Goal: Information Seeking & Learning: Learn about a topic

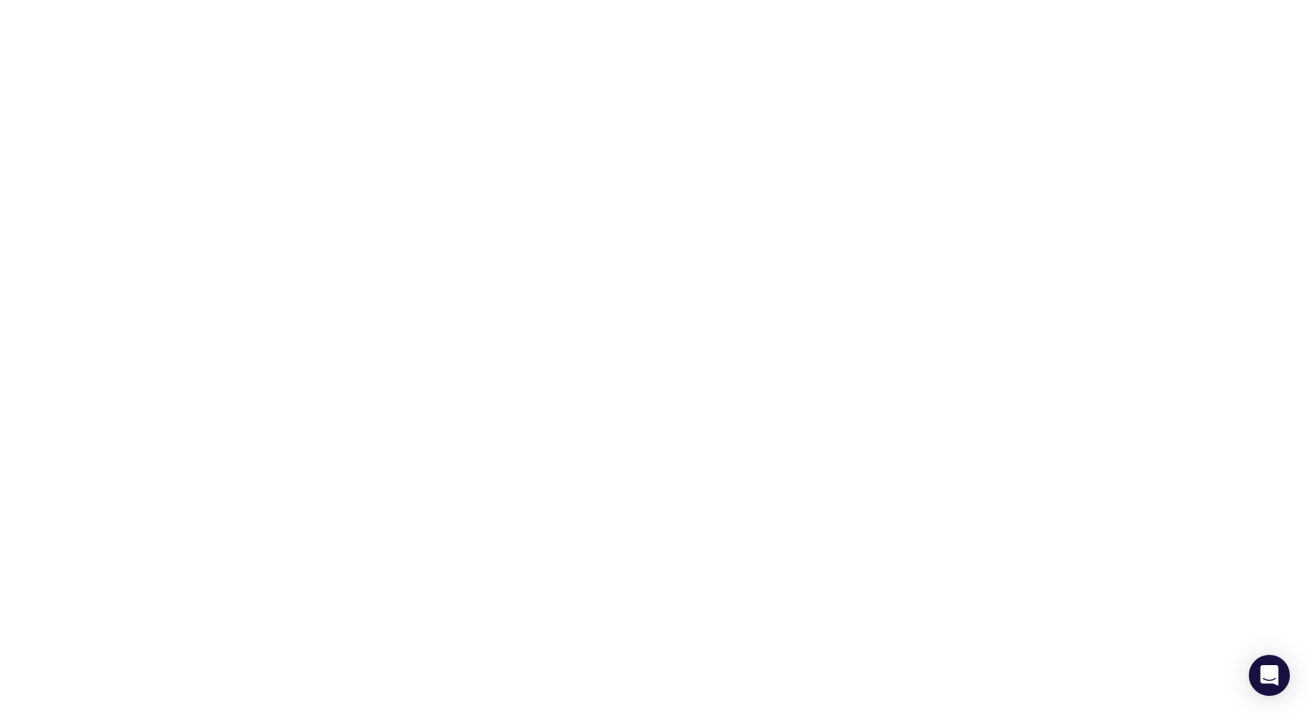
click at [771, 7] on html at bounding box center [653, 3] width 1307 height 7
click at [778, 7] on html at bounding box center [653, 3] width 1307 height 7
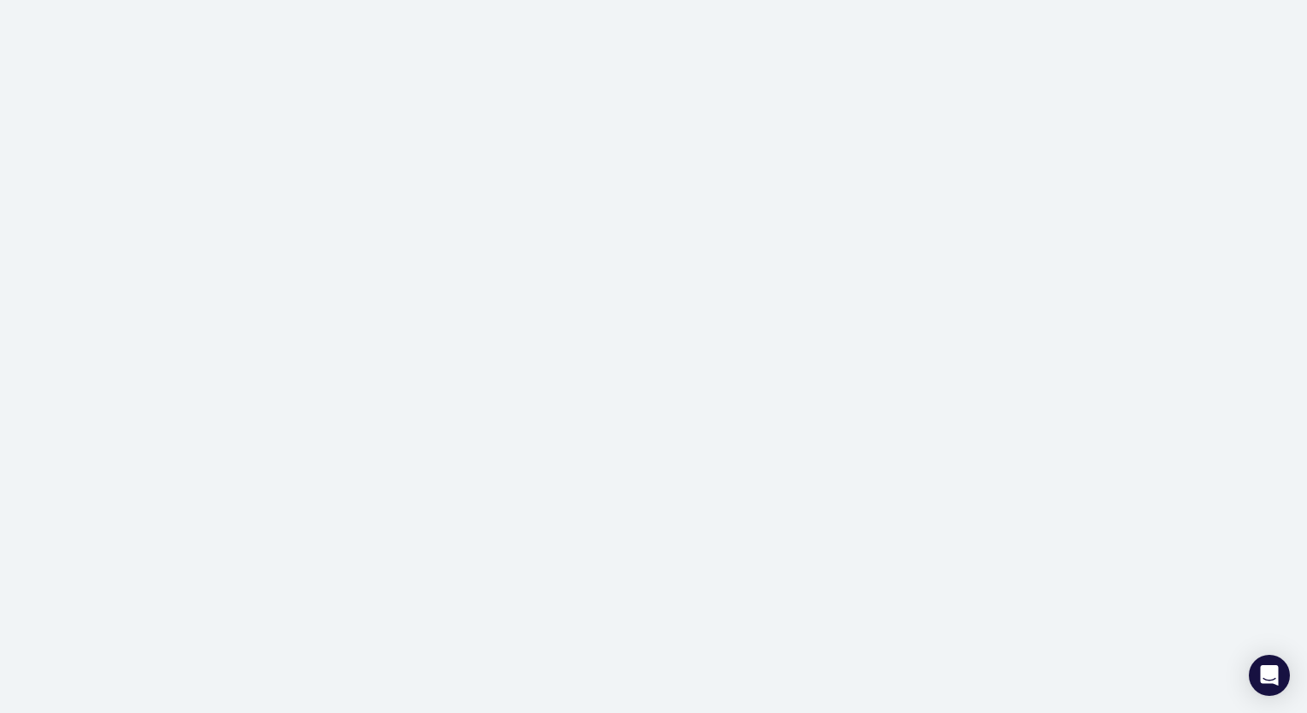
click at [777, 272] on div at bounding box center [653, 356] width 1307 height 713
click at [1057, 319] on div at bounding box center [653, 356] width 1307 height 713
click at [674, 172] on div at bounding box center [653, 356] width 1307 height 713
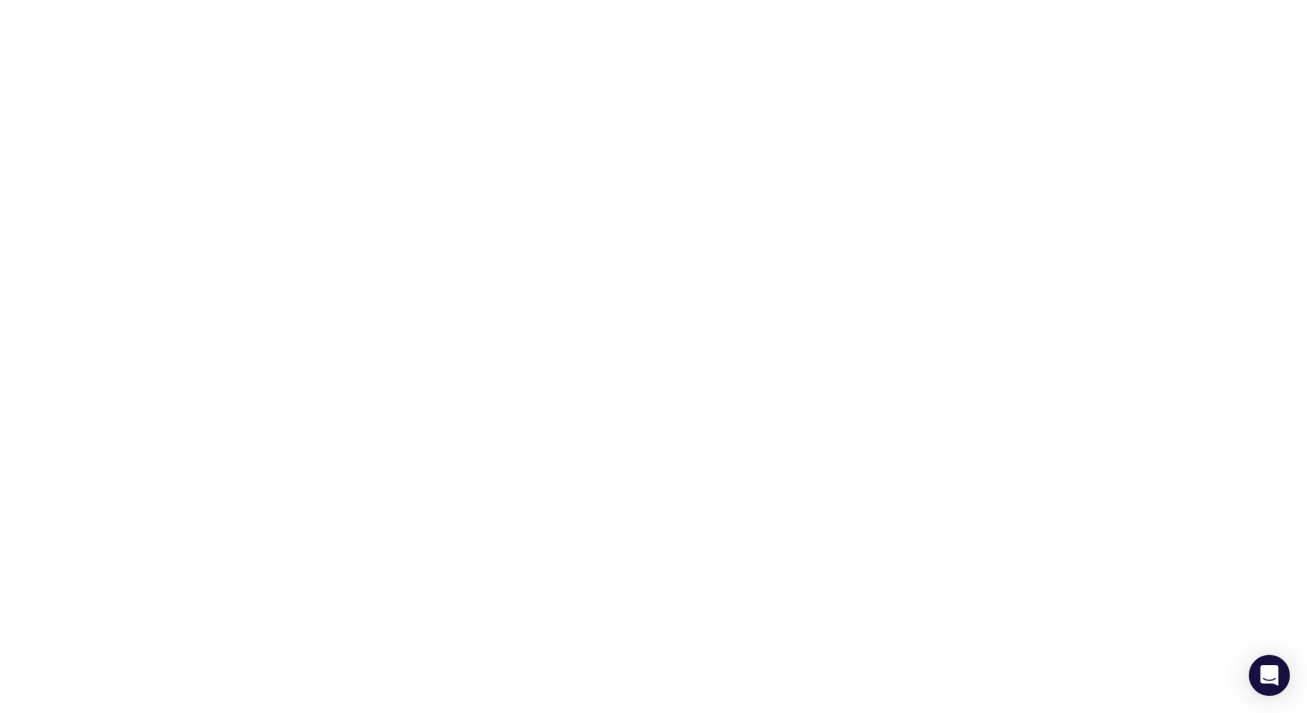
click at [831, 7] on html at bounding box center [653, 3] width 1307 height 7
click at [883, 7] on html at bounding box center [653, 3] width 1307 height 7
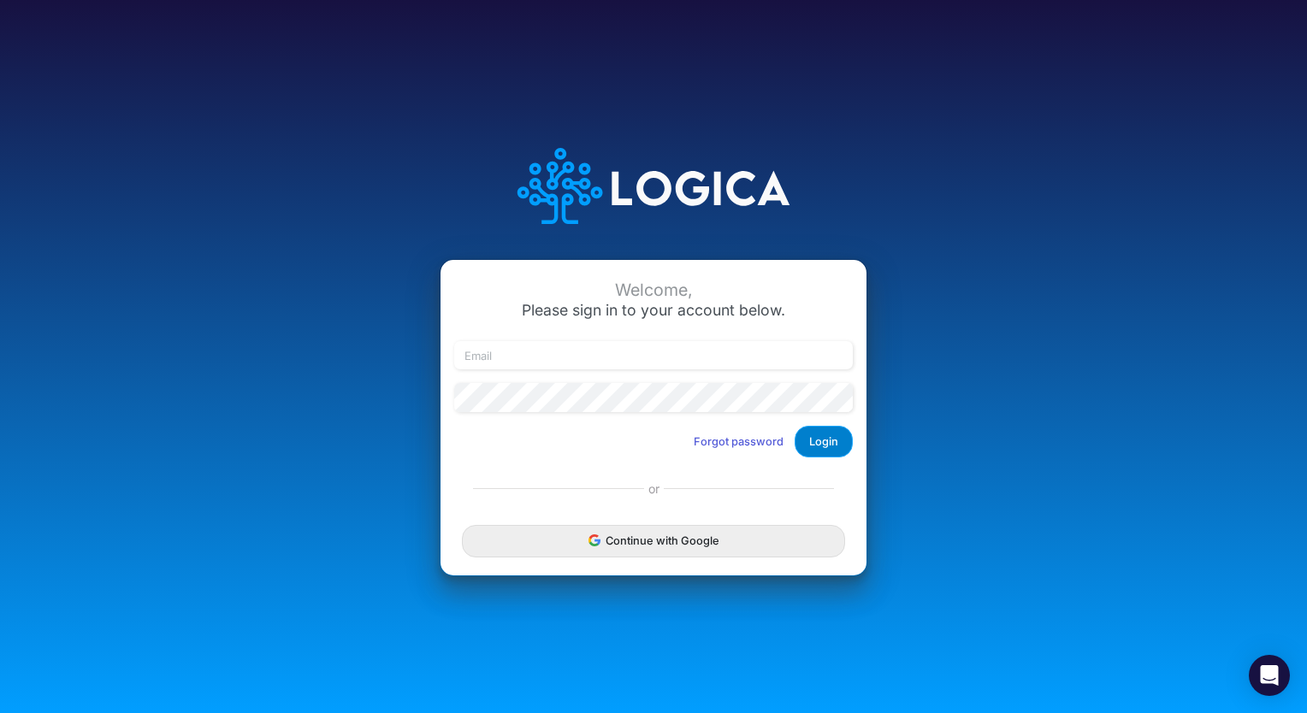
click at [834, 439] on button "Login" at bounding box center [824, 442] width 58 height 32
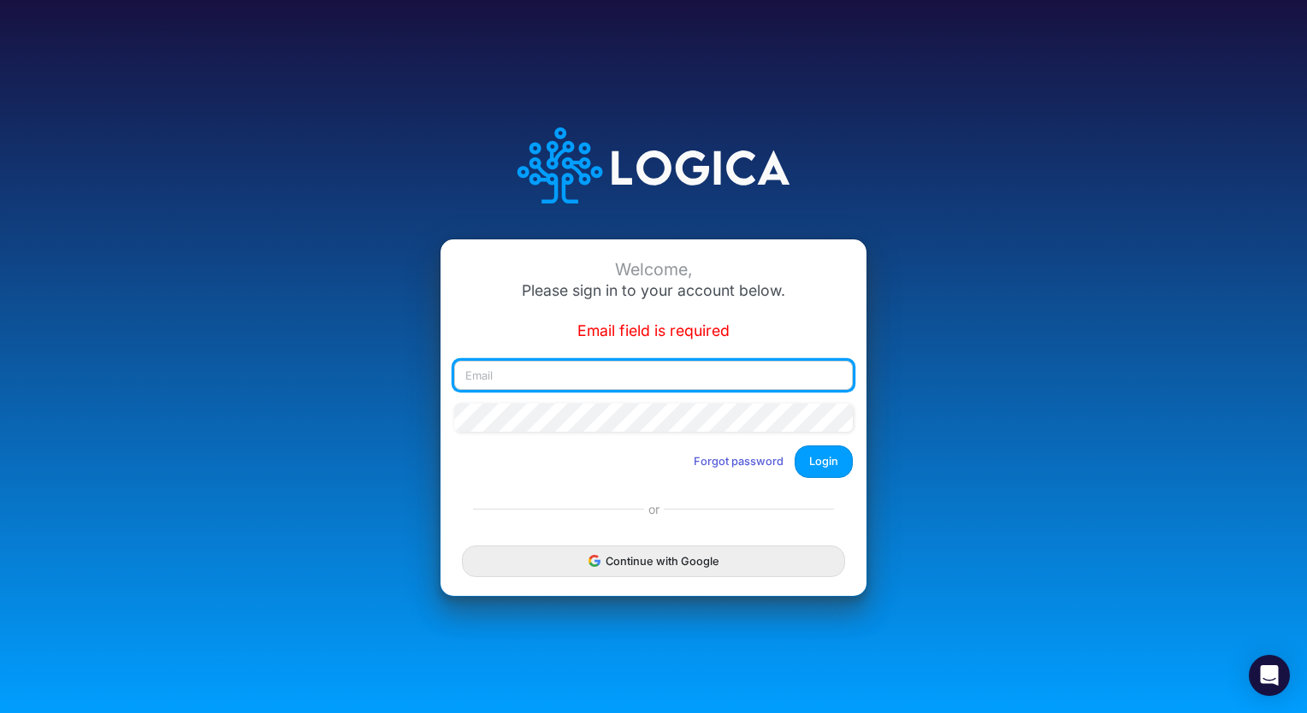
click at [725, 378] on input "email" at bounding box center [653, 375] width 399 height 29
type input "christina.yates@heritage-communities.com"
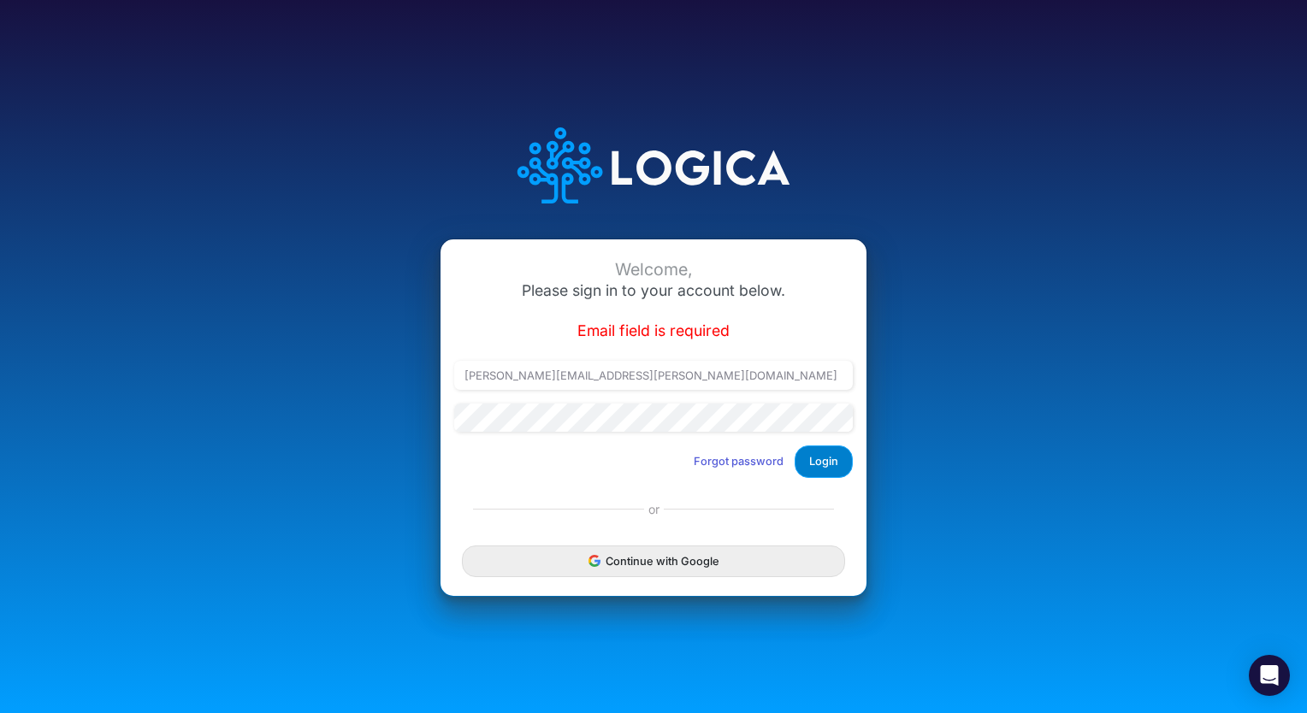
click at [811, 476] on button "Login" at bounding box center [824, 462] width 58 height 32
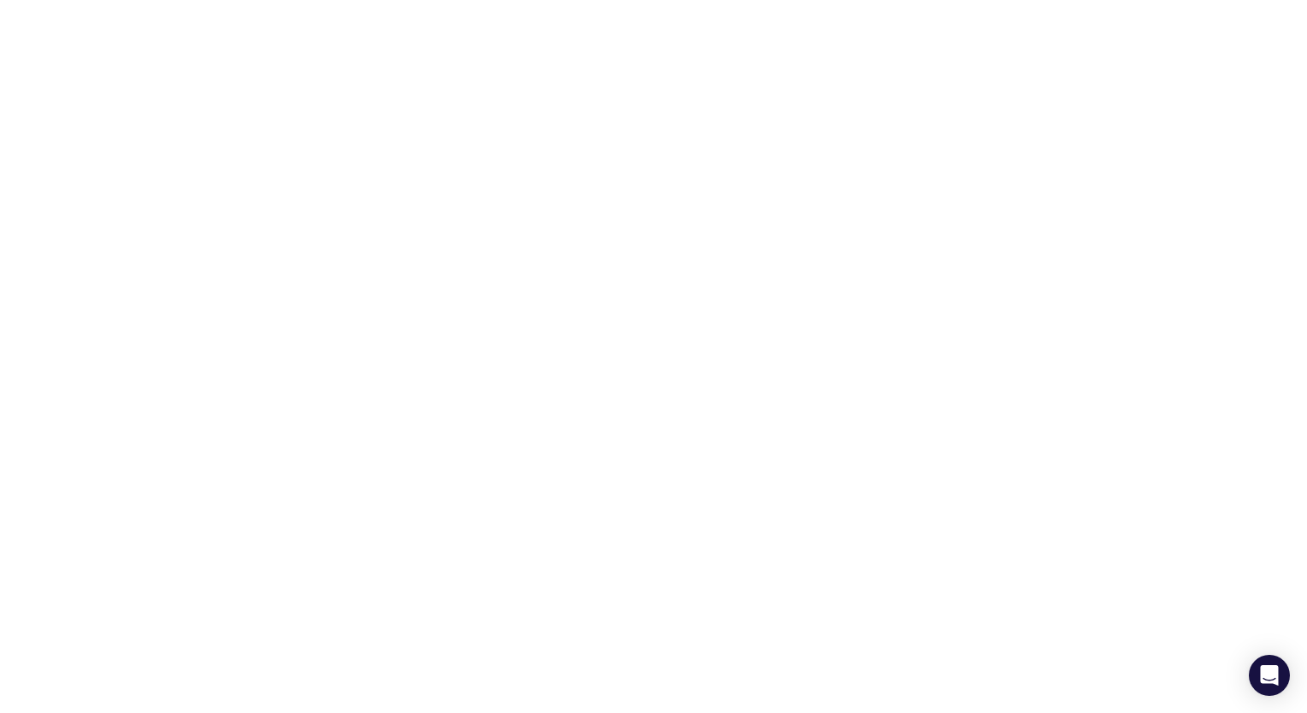
click at [651, 7] on html at bounding box center [653, 3] width 1307 height 7
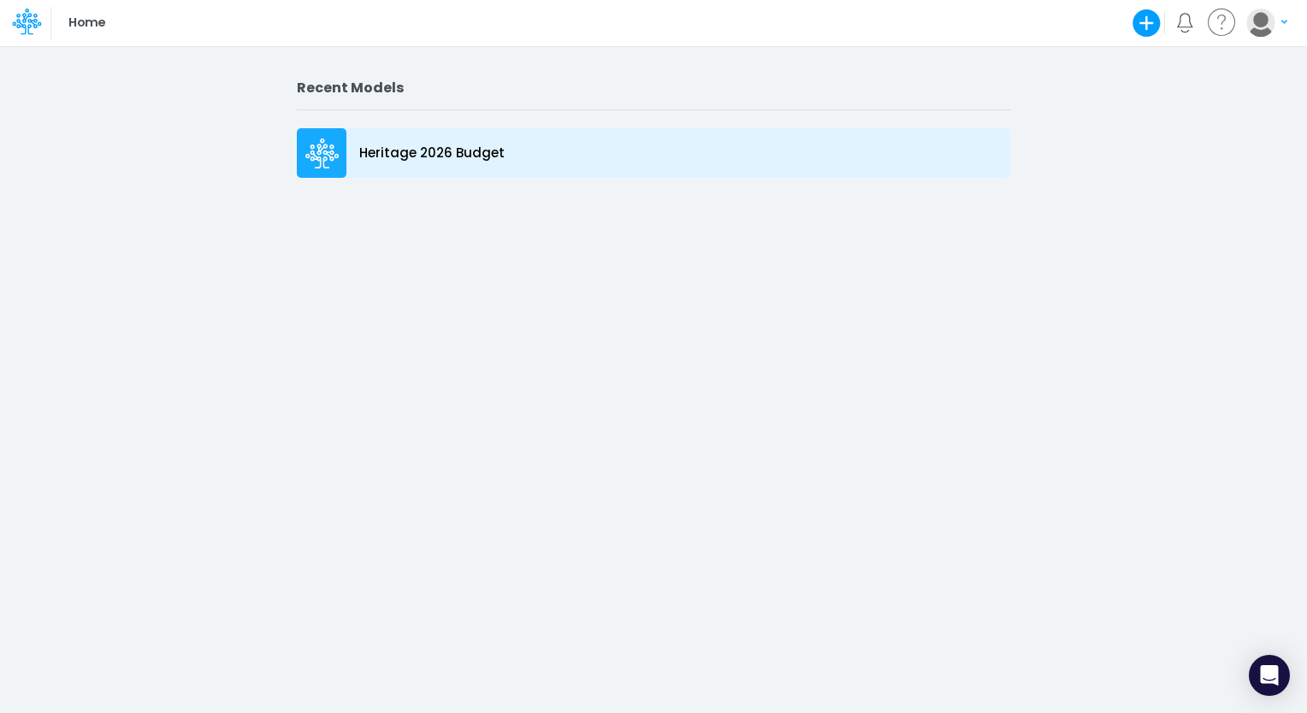
click at [437, 153] on p "Heritage 2026 Budget" at bounding box center [431, 154] width 145 height 20
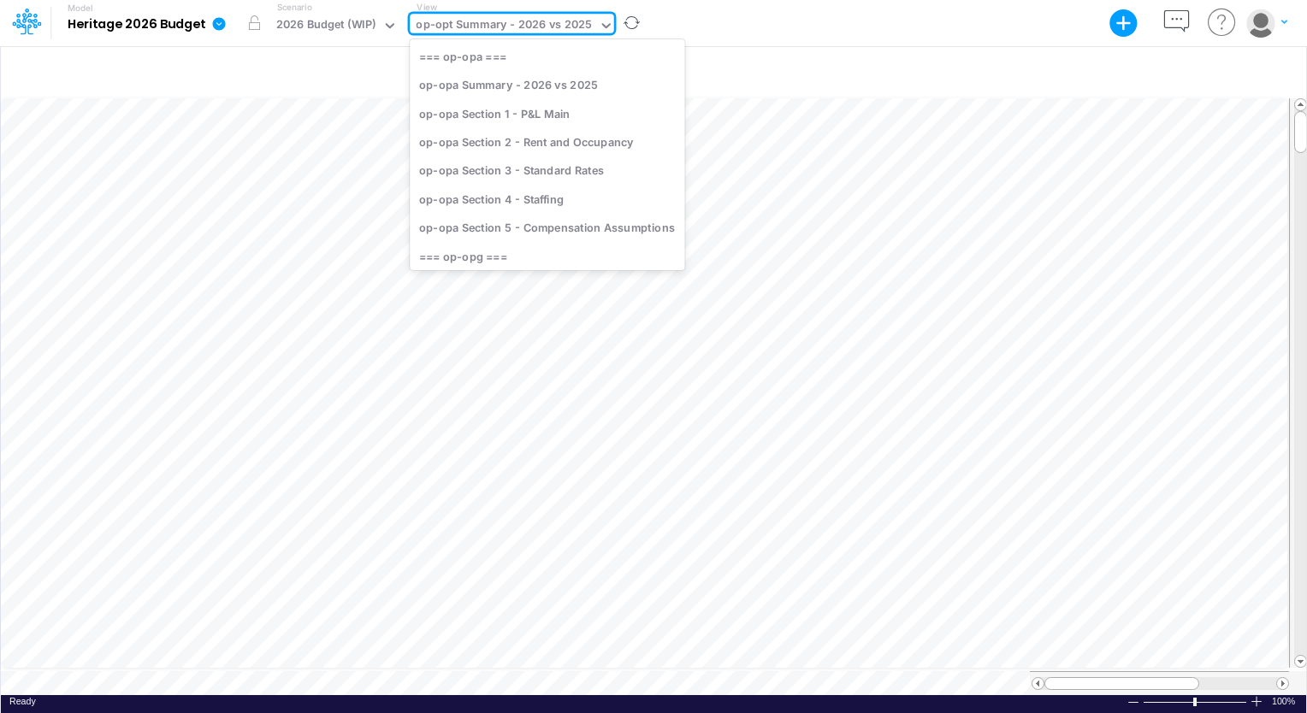
scroll to position [487, 0]
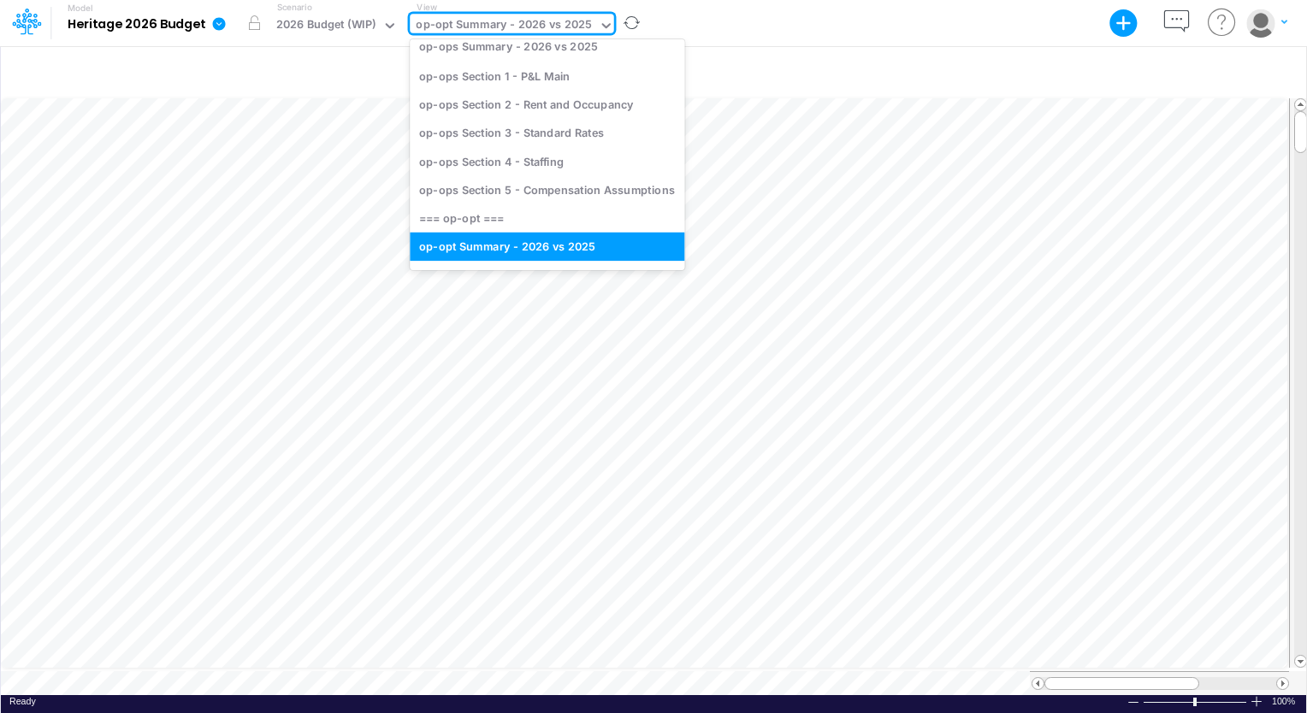
click at [588, 29] on div "op-opt Summary - 2026 vs 2025" at bounding box center [504, 27] width 188 height 26
click at [546, 198] on div "op-ops Section 5 - Compensation Assumptions" at bounding box center [547, 189] width 275 height 28
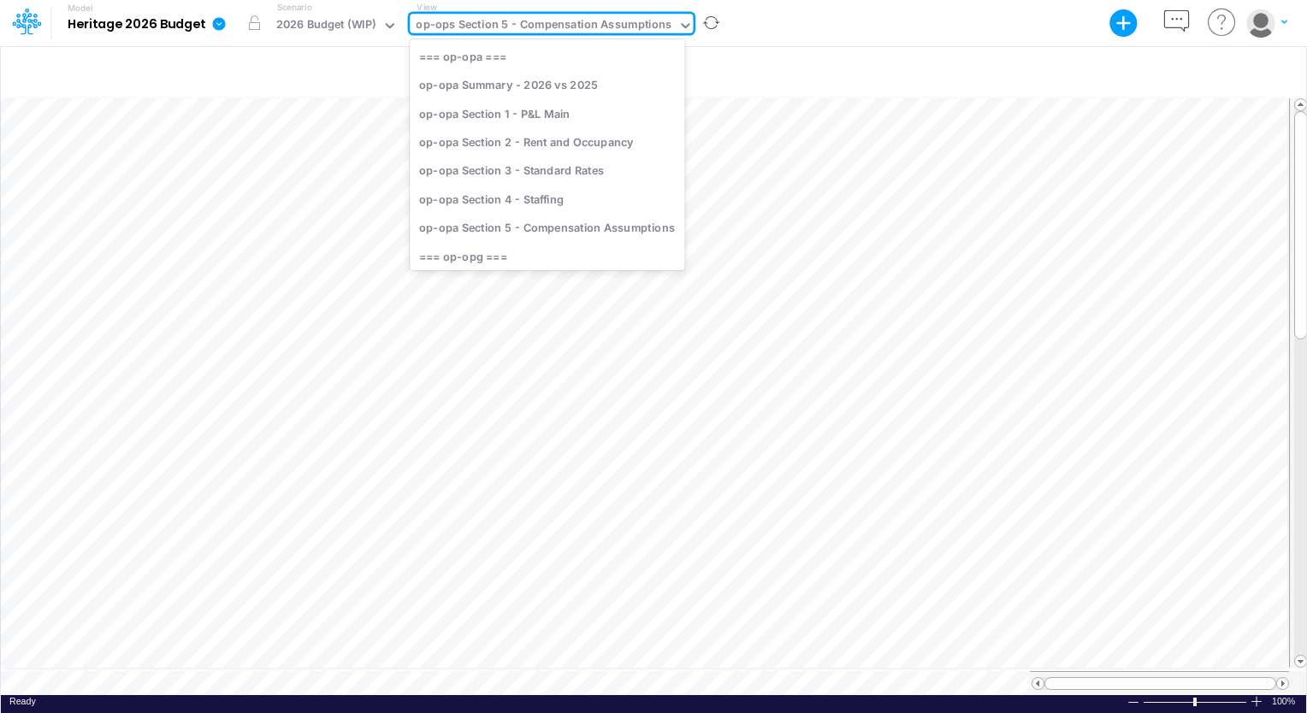
click at [678, 30] on icon at bounding box center [684, 25] width 15 height 15
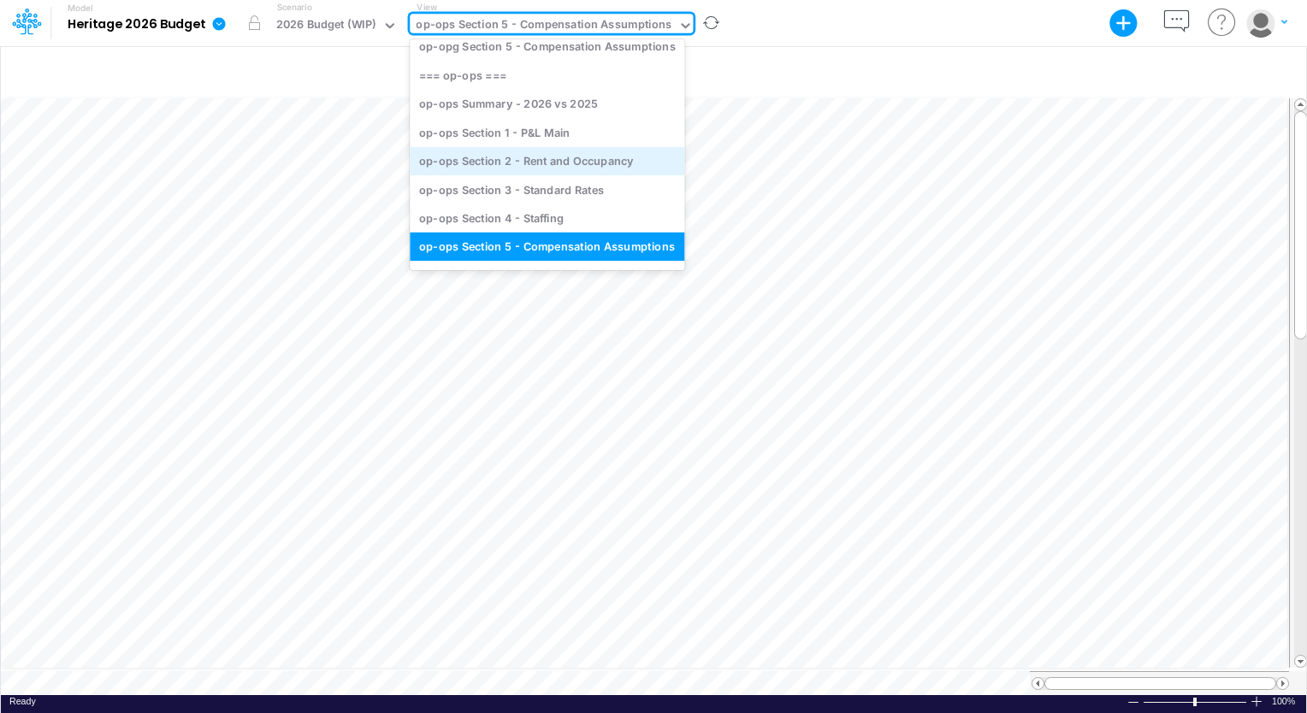
click at [623, 161] on div "op-ops Section 2 - Rent and Occupancy" at bounding box center [547, 161] width 275 height 28
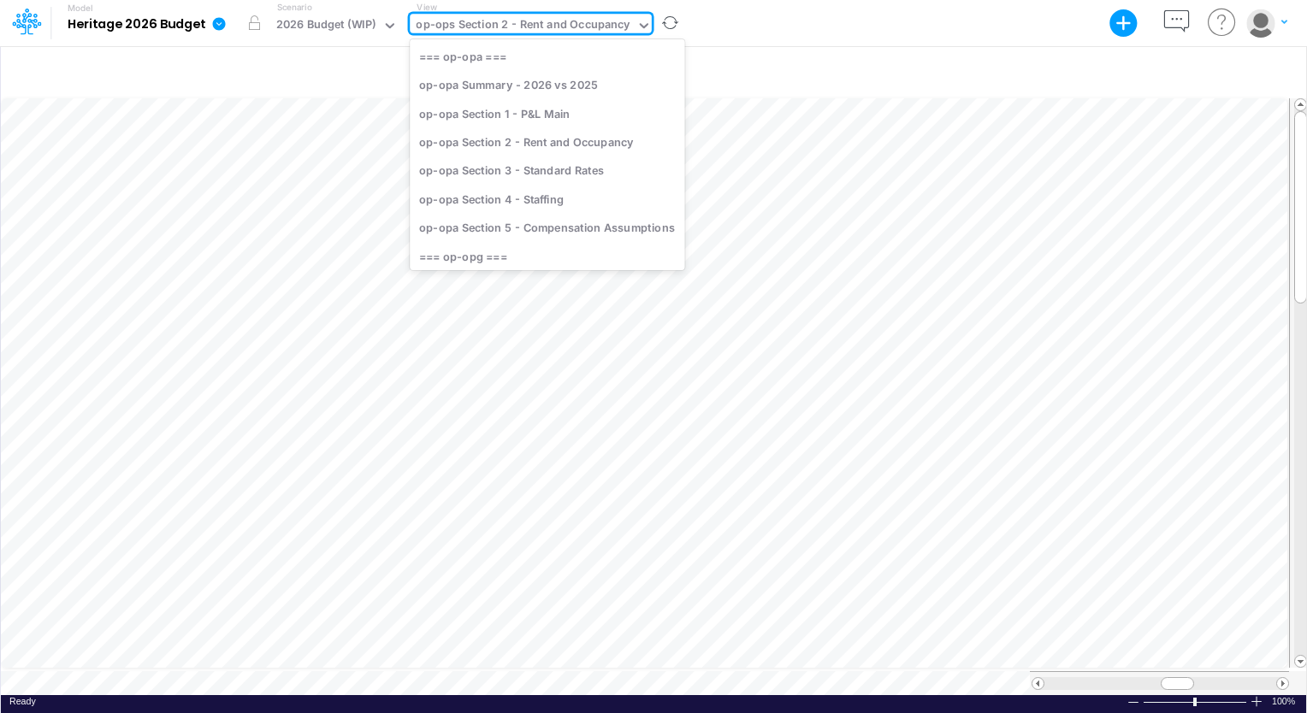
scroll to position [328, 0]
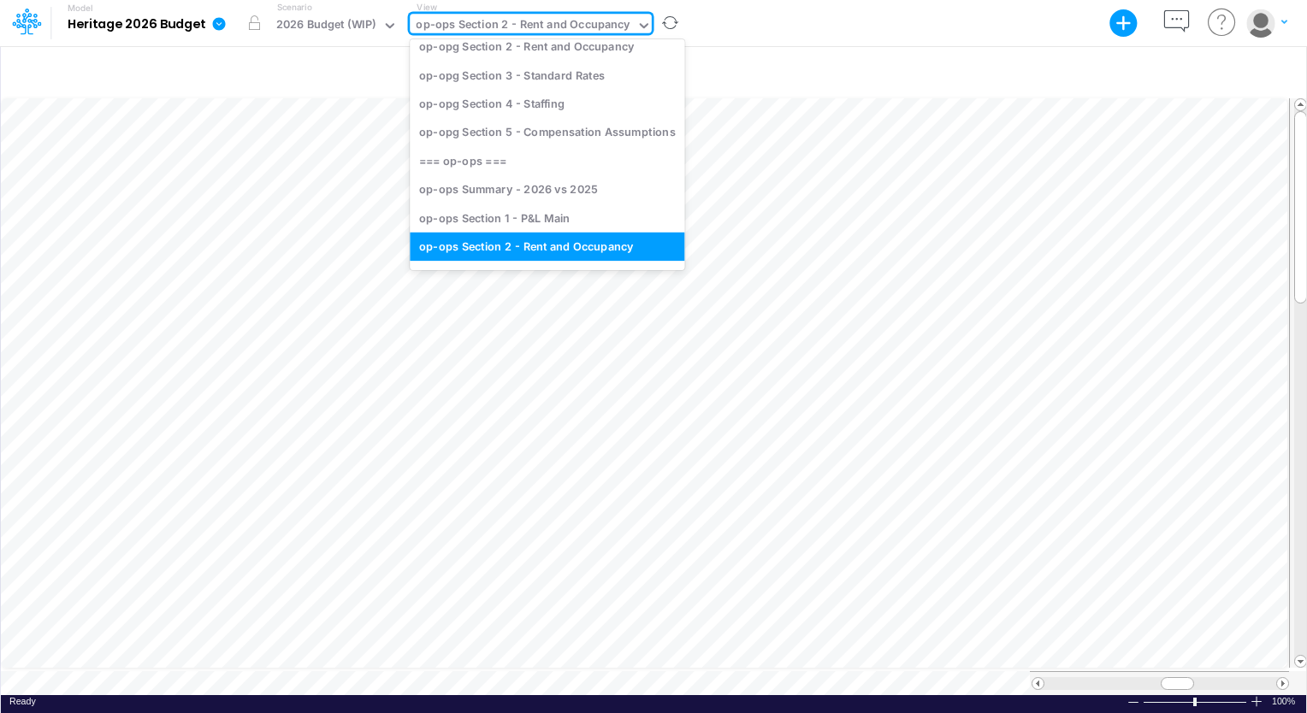
click at [636, 29] on icon at bounding box center [643, 25] width 15 height 15
click at [612, 141] on div "op-opg Section 5 - Compensation Assumptions" at bounding box center [547, 132] width 275 height 28
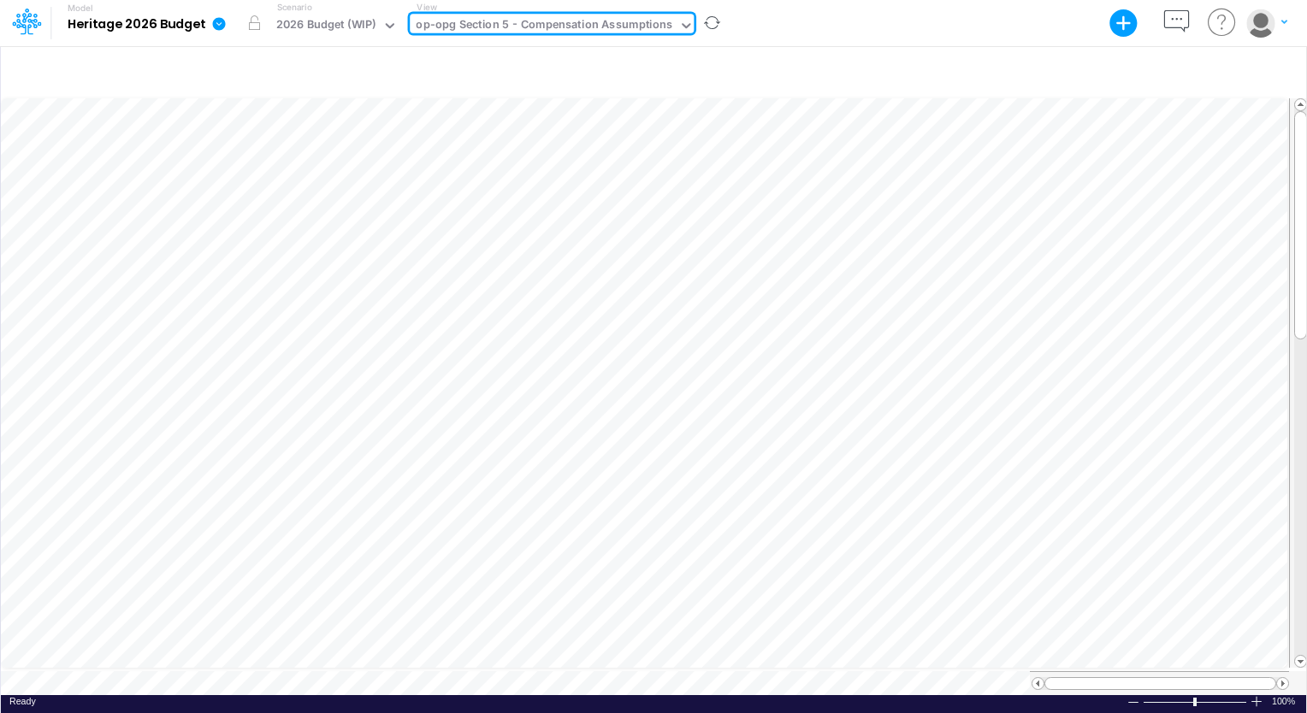
click at [681, 15] on div at bounding box center [682, 27] width 21 height 26
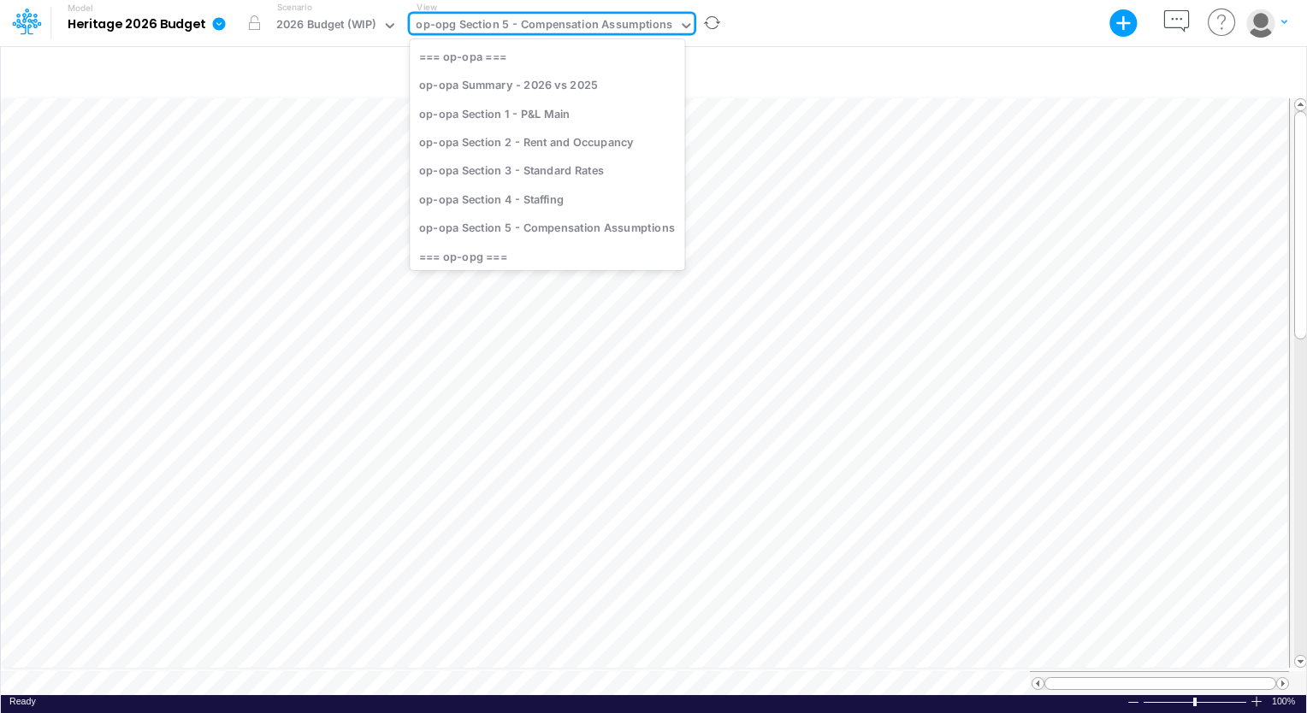
scroll to position [201, 0]
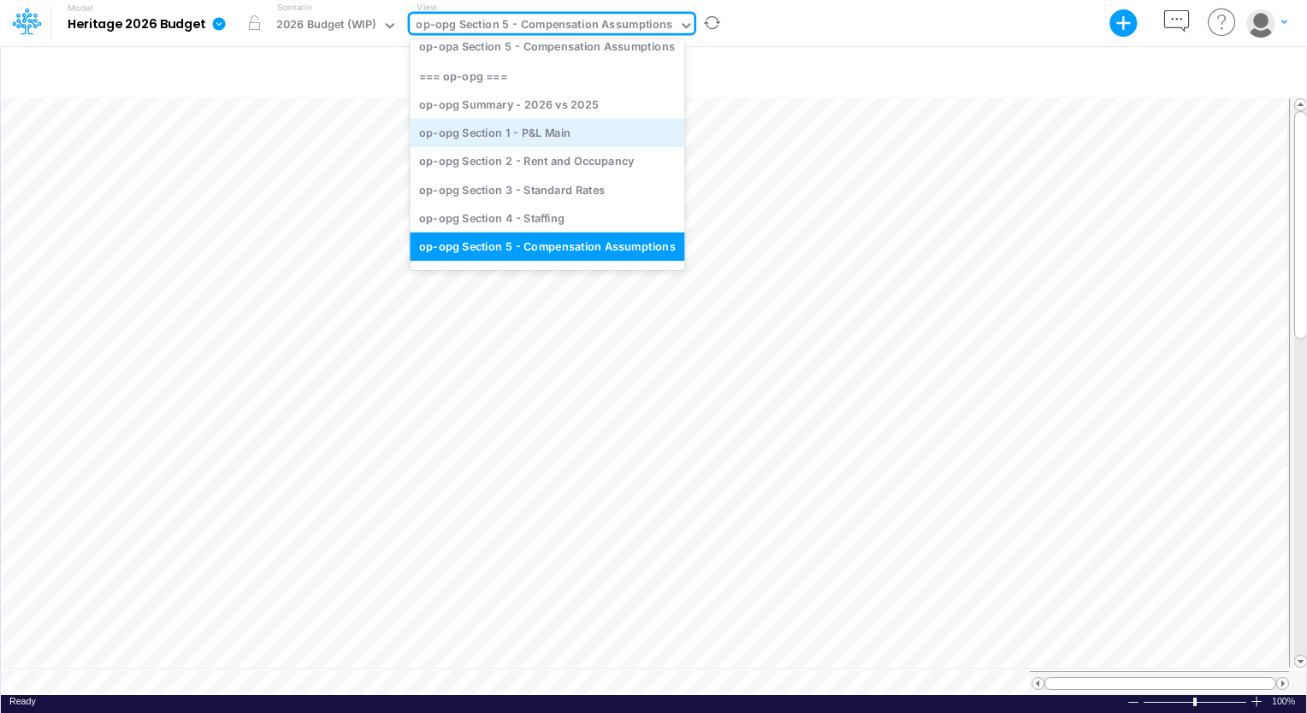
click at [625, 135] on div "op-opg Section 1 - P&L Main" at bounding box center [547, 132] width 275 height 28
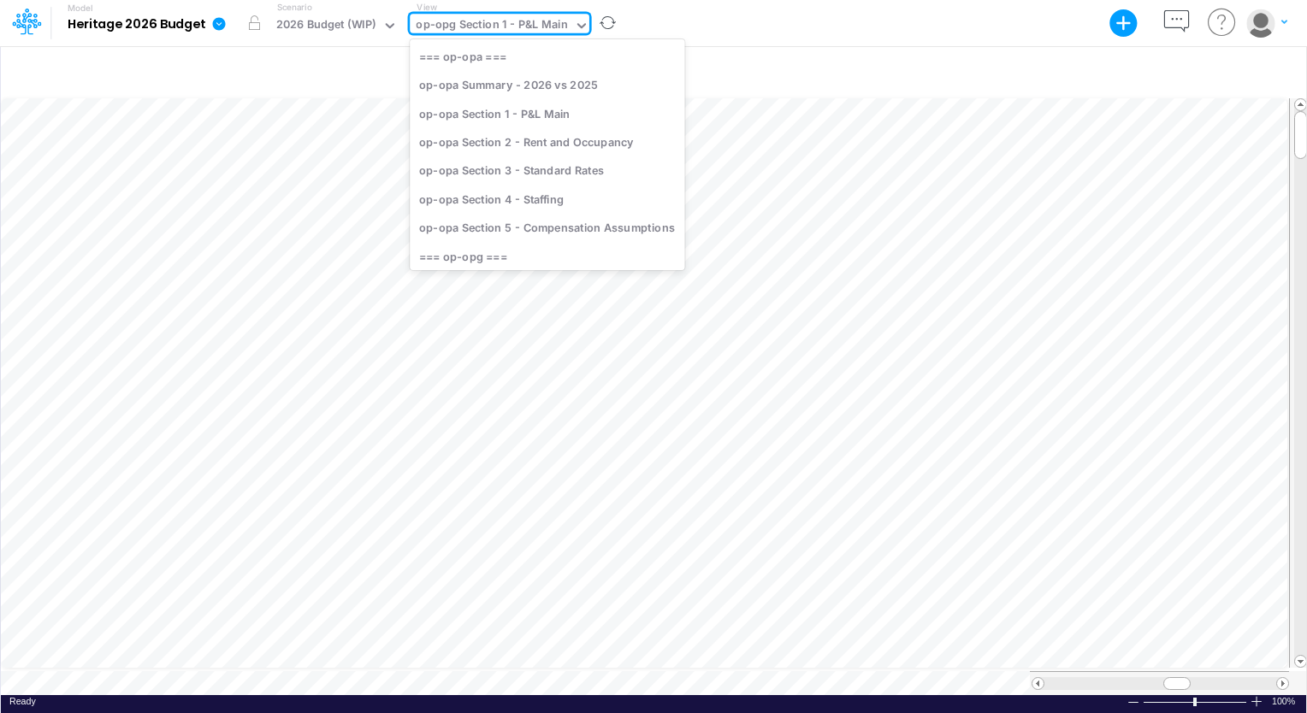
scroll to position [74, 0]
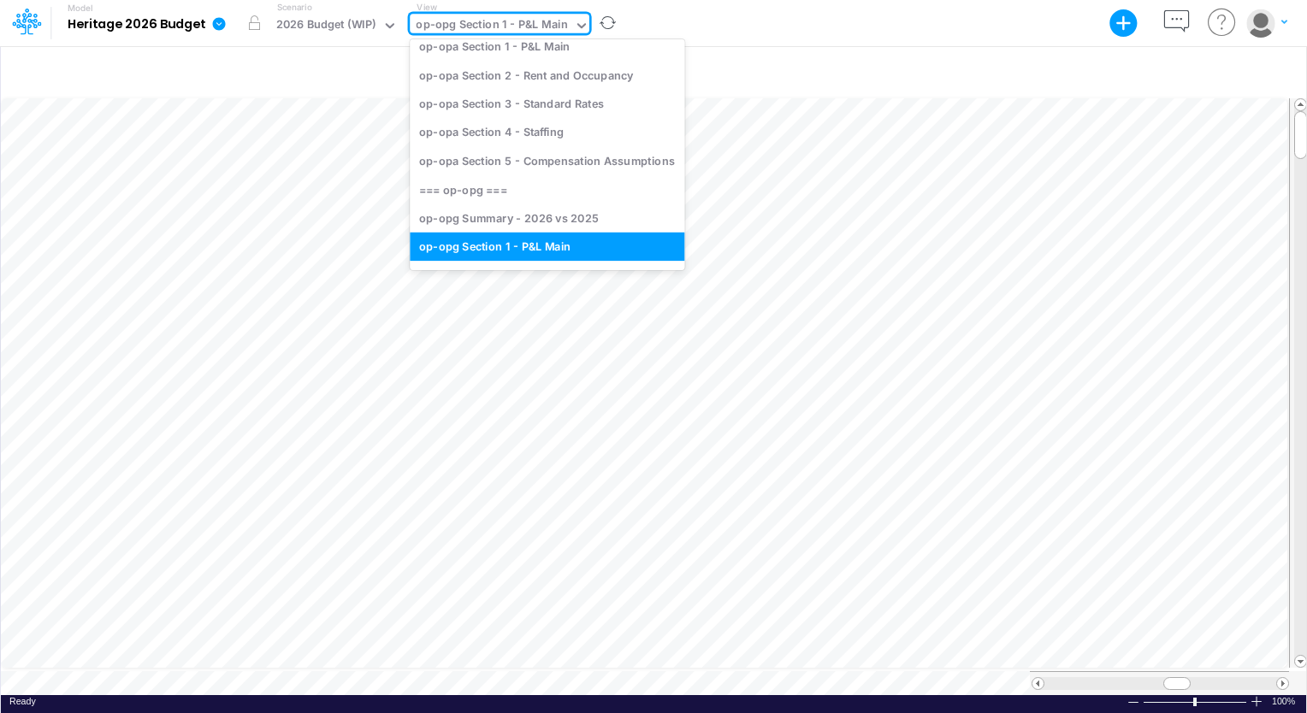
click at [580, 24] on icon at bounding box center [581, 25] width 15 height 15
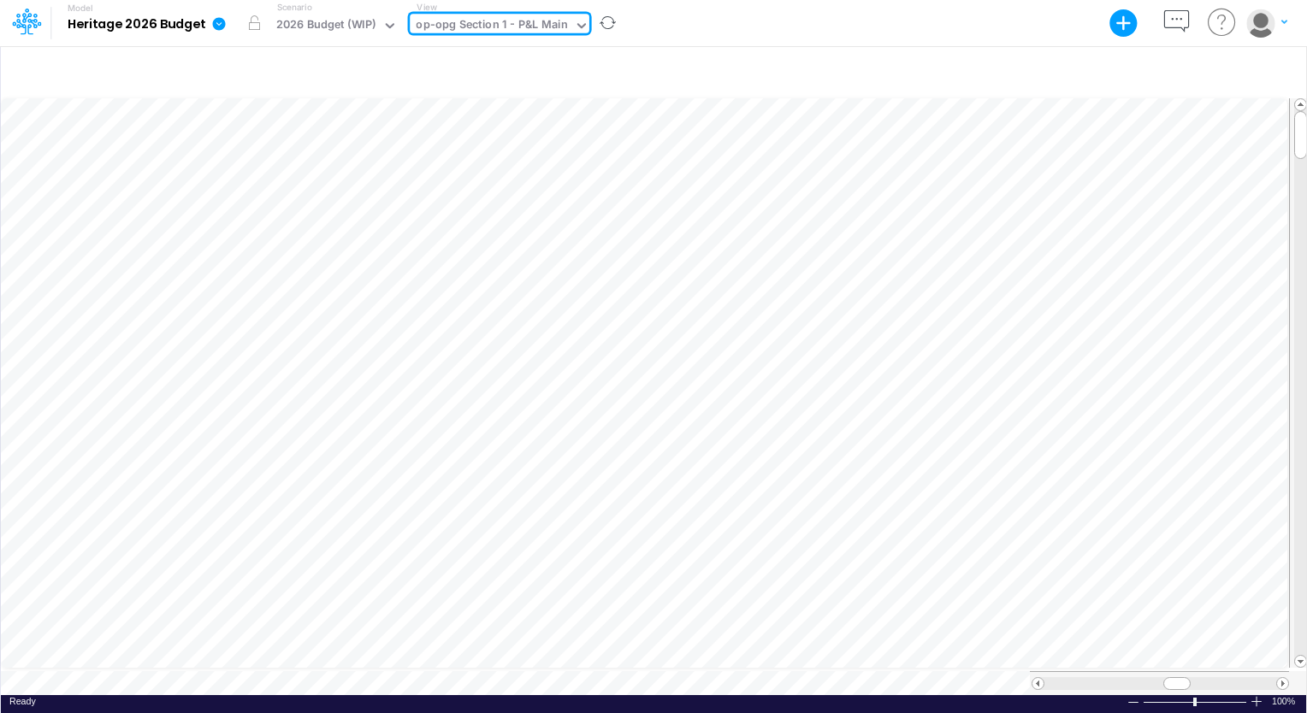
click at [574, 22] on icon at bounding box center [581, 25] width 15 height 15
click at [438, 695] on div "Ready 100% Sum: null Max: null Min: null Numerical Count: null Count: null Aver…" at bounding box center [653, 705] width 1305 height 21
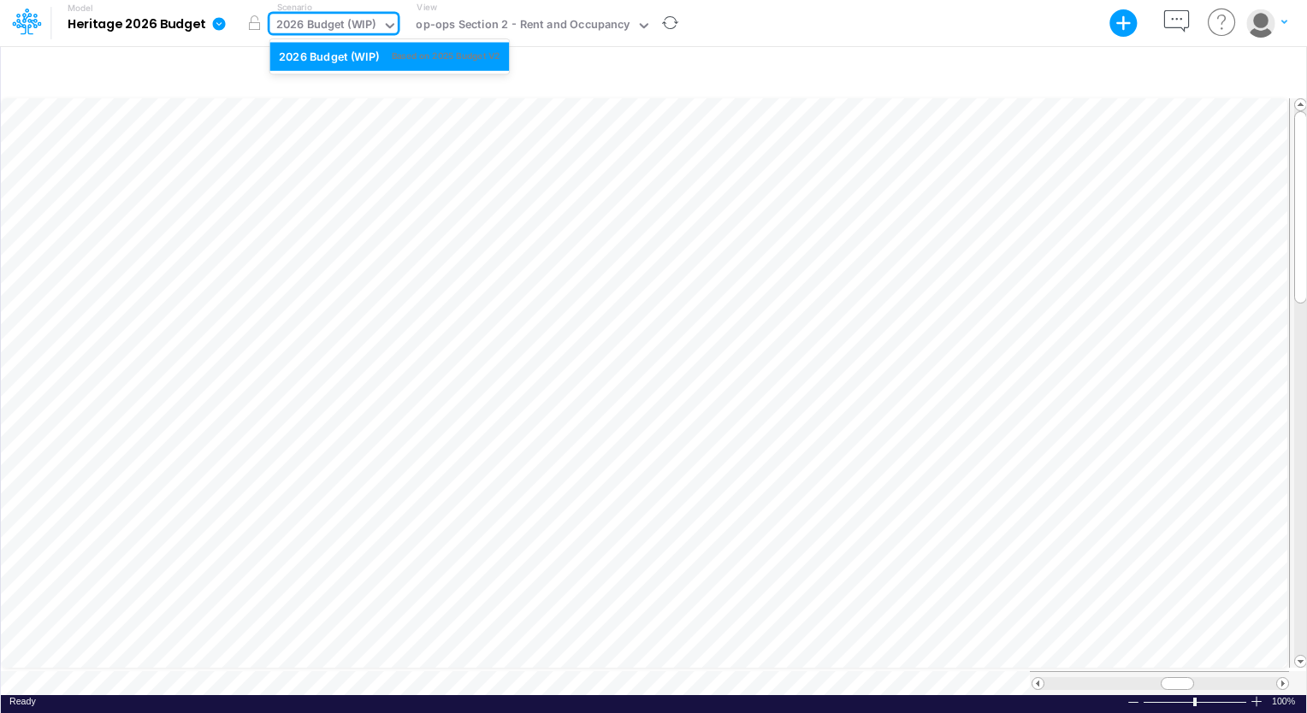
click at [390, 24] on icon at bounding box center [389, 25] width 15 height 15
click at [643, 25] on icon at bounding box center [643, 25] width 15 height 15
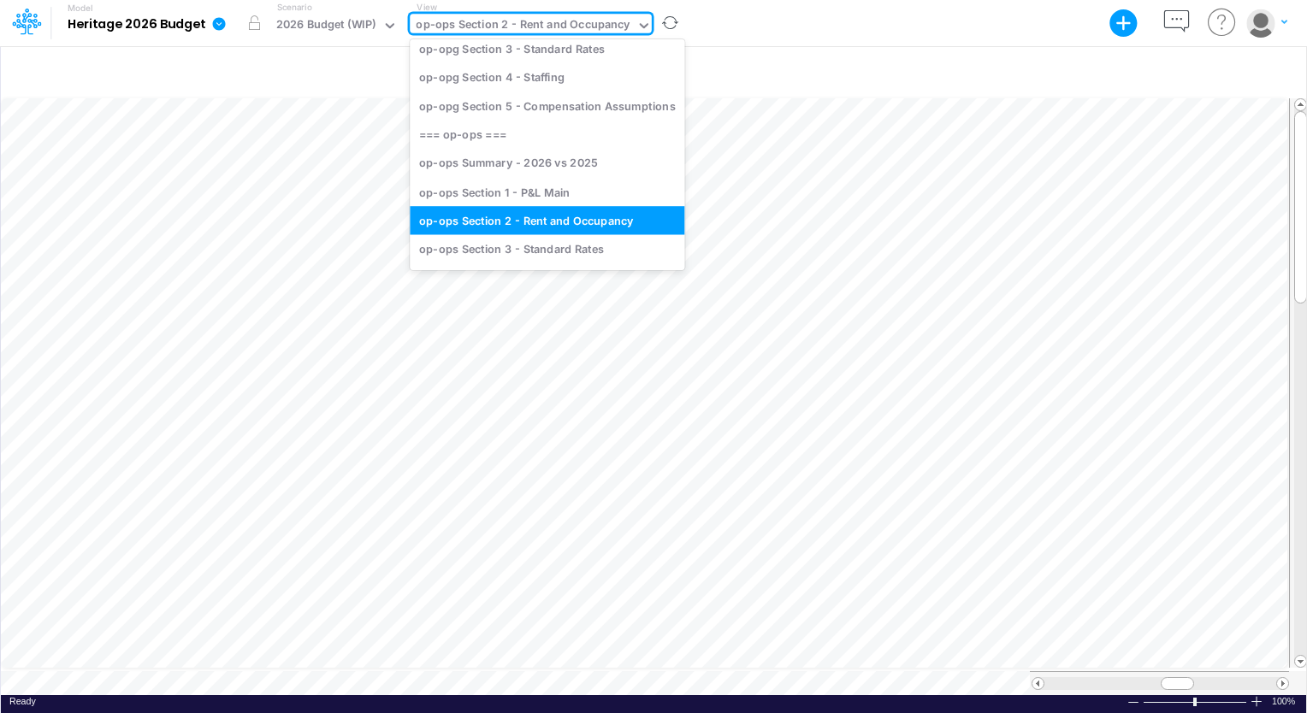
scroll to position [371, 0]
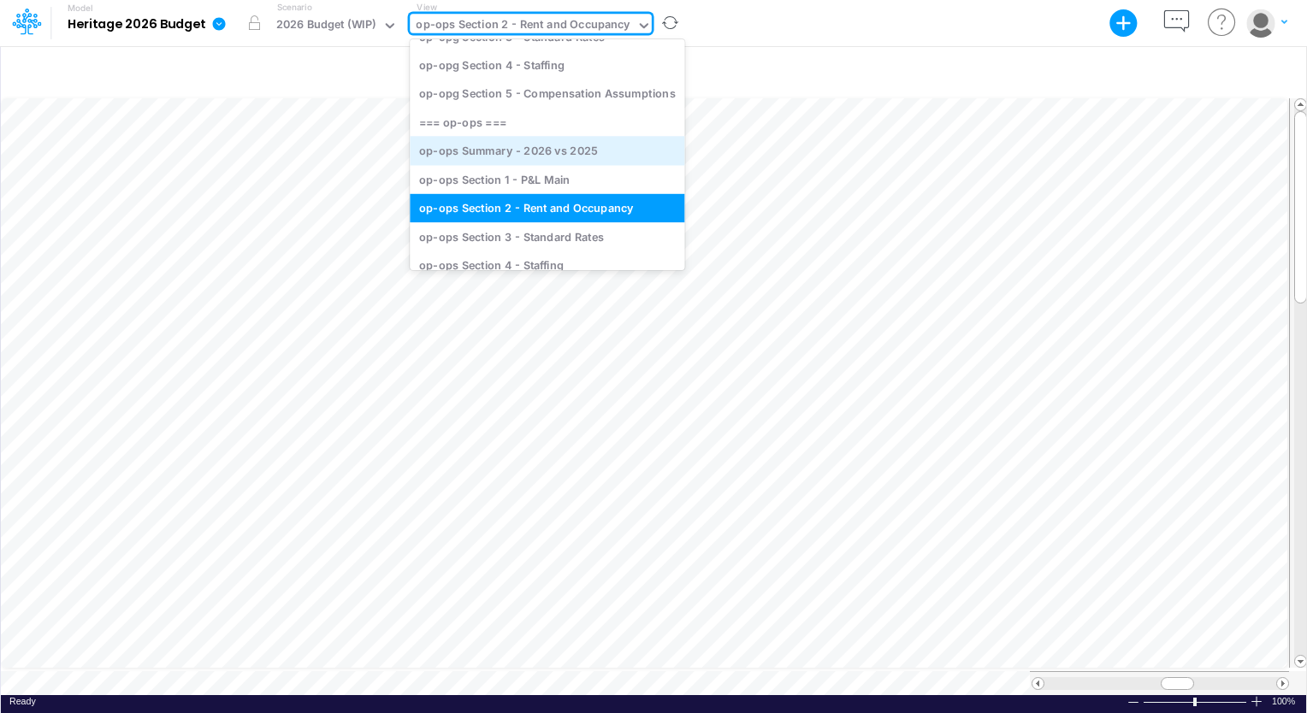
click at [590, 151] on div "op-ops Summary - 2026 vs 2025" at bounding box center [547, 151] width 275 height 28
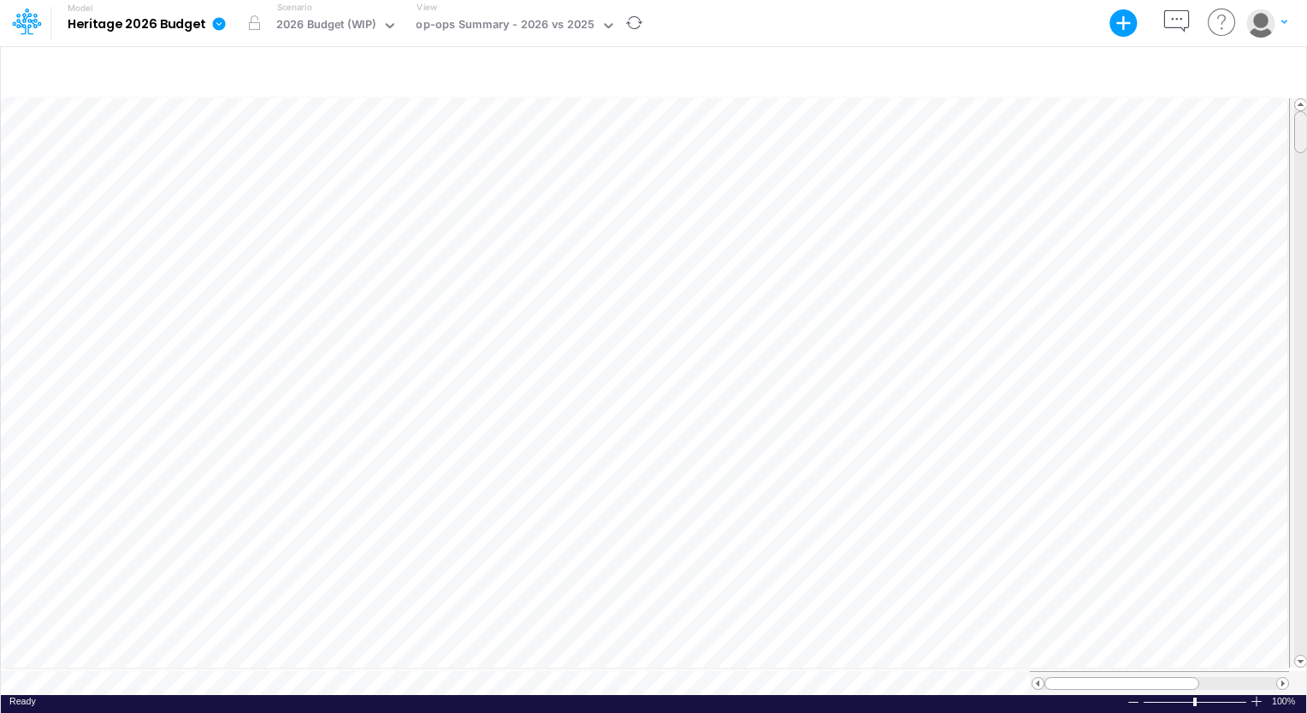
scroll to position [8, 0]
drag, startPoint x: 1301, startPoint y: 130, endPoint x: 1303, endPoint y: 162, distance: 32.6
click at [1303, 162] on span at bounding box center [1300, 163] width 11 height 11
drag, startPoint x: 1303, startPoint y: 162, endPoint x: 1308, endPoint y: 183, distance: 21.0
click at [1306, 183] on html "Model Heritage 2026 Budget Export Excel Scenario 2026 Budget (WIP) View op-ops …" at bounding box center [653, 356] width 1307 height 713
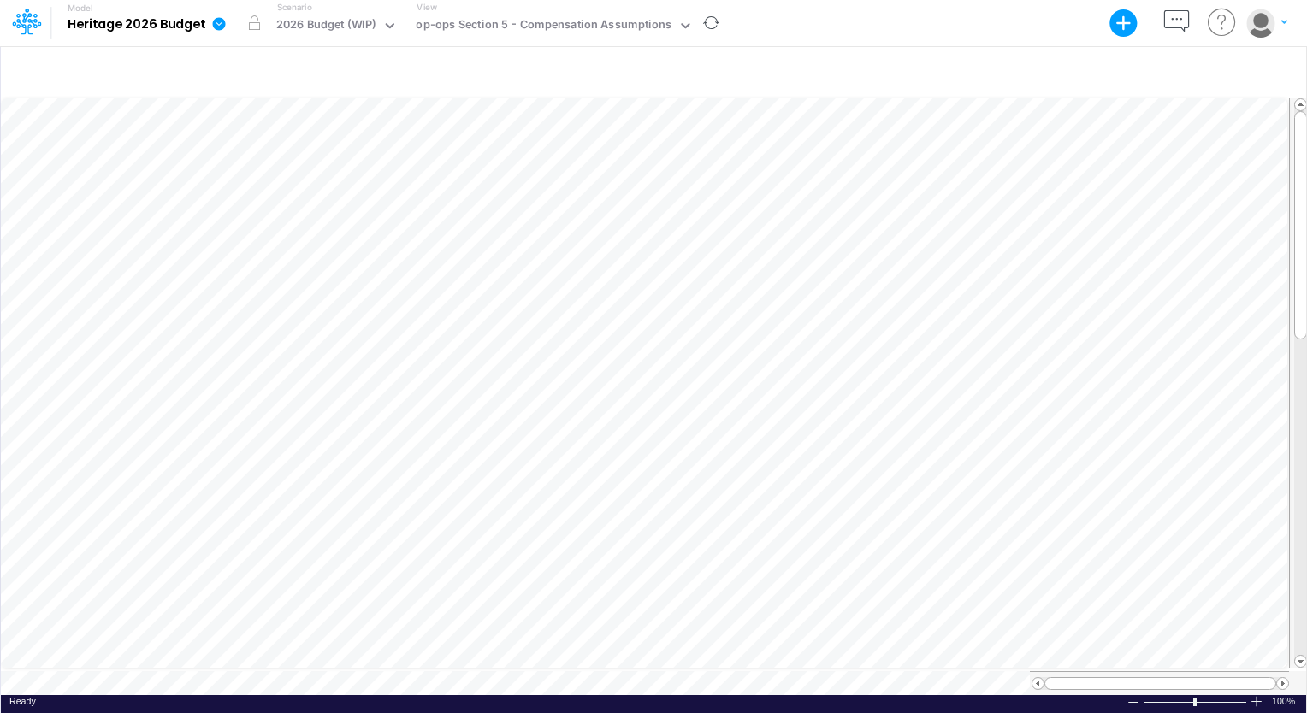
scroll to position [8, 0]
click at [1283, 159] on tr at bounding box center [654, 384] width 1307 height 576
drag, startPoint x: 1304, startPoint y: 287, endPoint x: 1304, endPoint y: 297, distance: 9.4
click at [1304, 297] on div at bounding box center [1300, 234] width 13 height 228
click at [1299, 303] on div at bounding box center [1300, 236] width 13 height 228
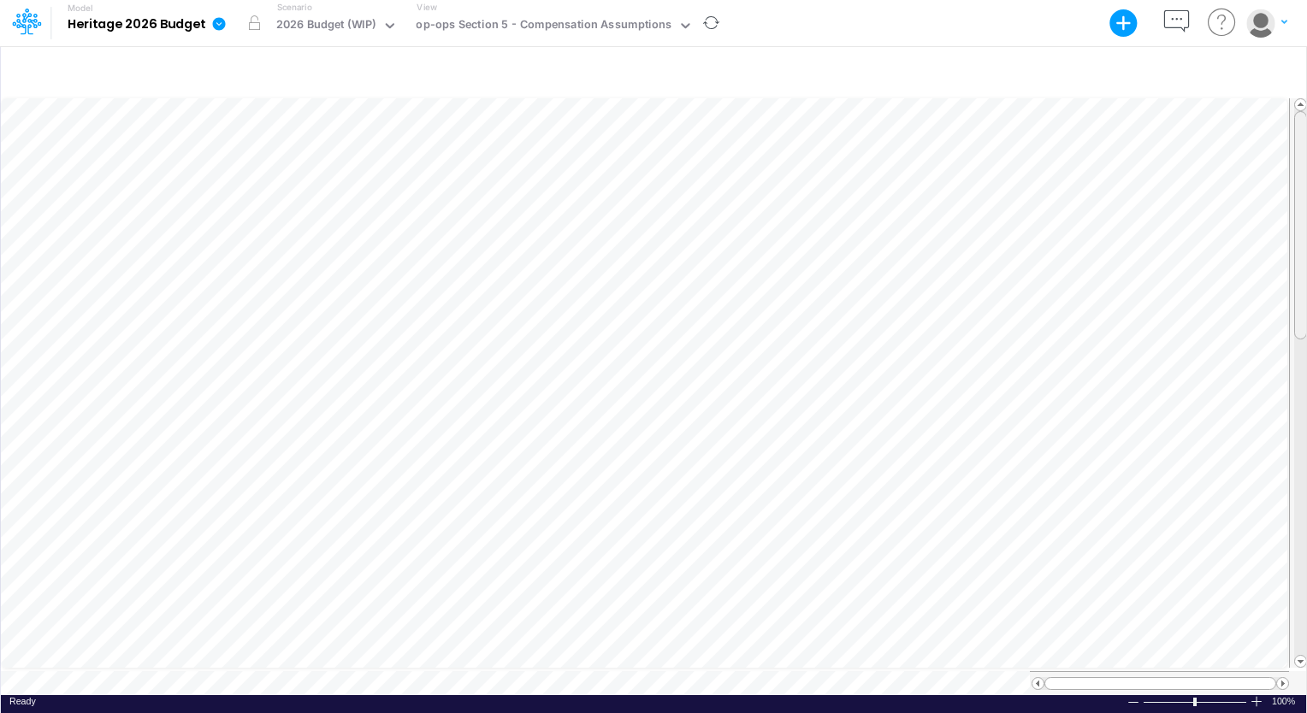
drag, startPoint x: 1301, startPoint y: 206, endPoint x: 1298, endPoint y: 176, distance: 30.0
click at [1298, 176] on div at bounding box center [1300, 225] width 13 height 228
click at [1294, 190] on div at bounding box center [1300, 231] width 13 height 228
click at [1303, 207] on div at bounding box center [1300, 240] width 13 height 228
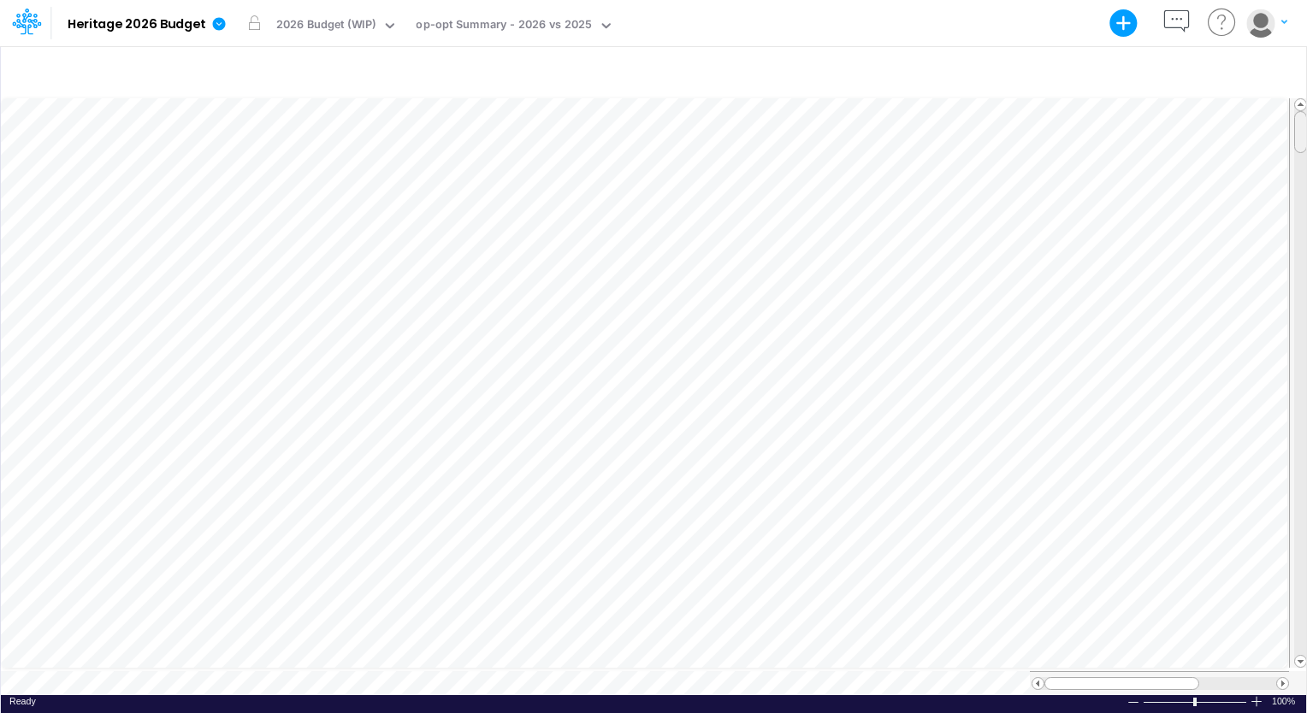
scroll to position [8, 0]
drag, startPoint x: 1299, startPoint y: 118, endPoint x: 1297, endPoint y: 172, distance: 53.9
click at [1297, 174] on div at bounding box center [1300, 195] width 13 height 42
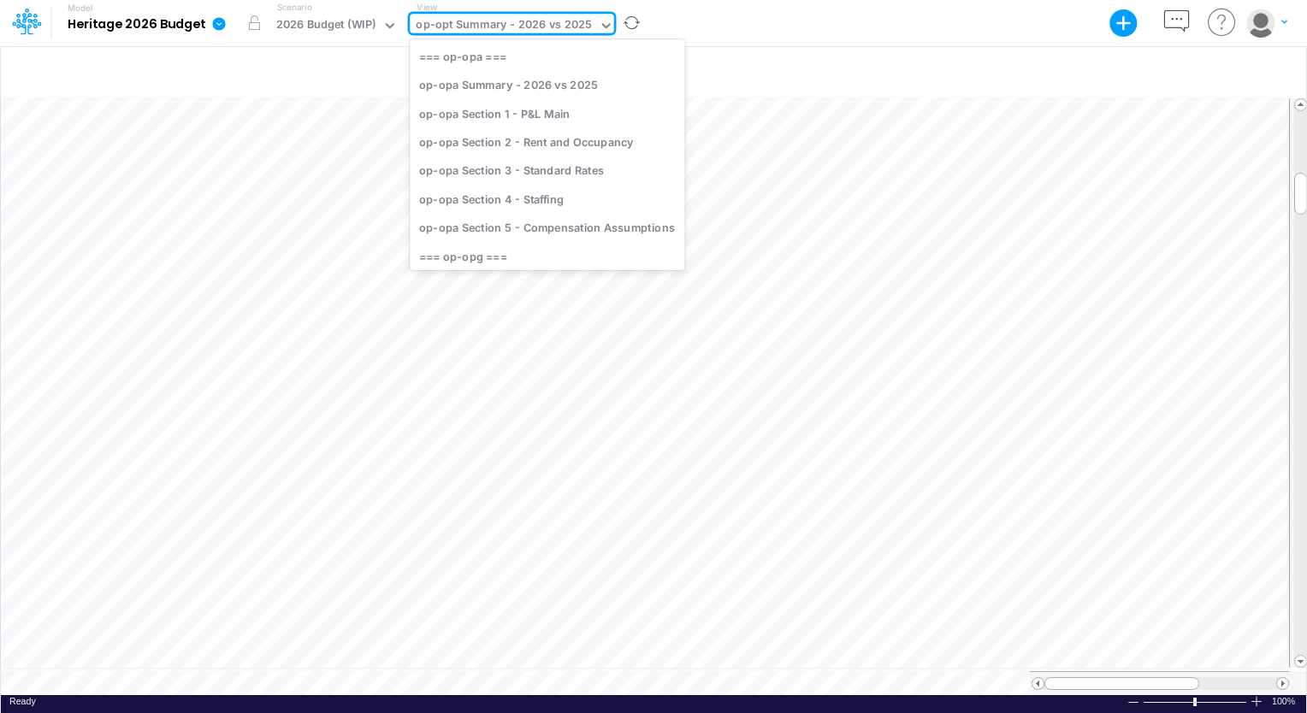
click at [537, 27] on div "op-opt Summary - 2026 vs 2025" at bounding box center [504, 26] width 176 height 20
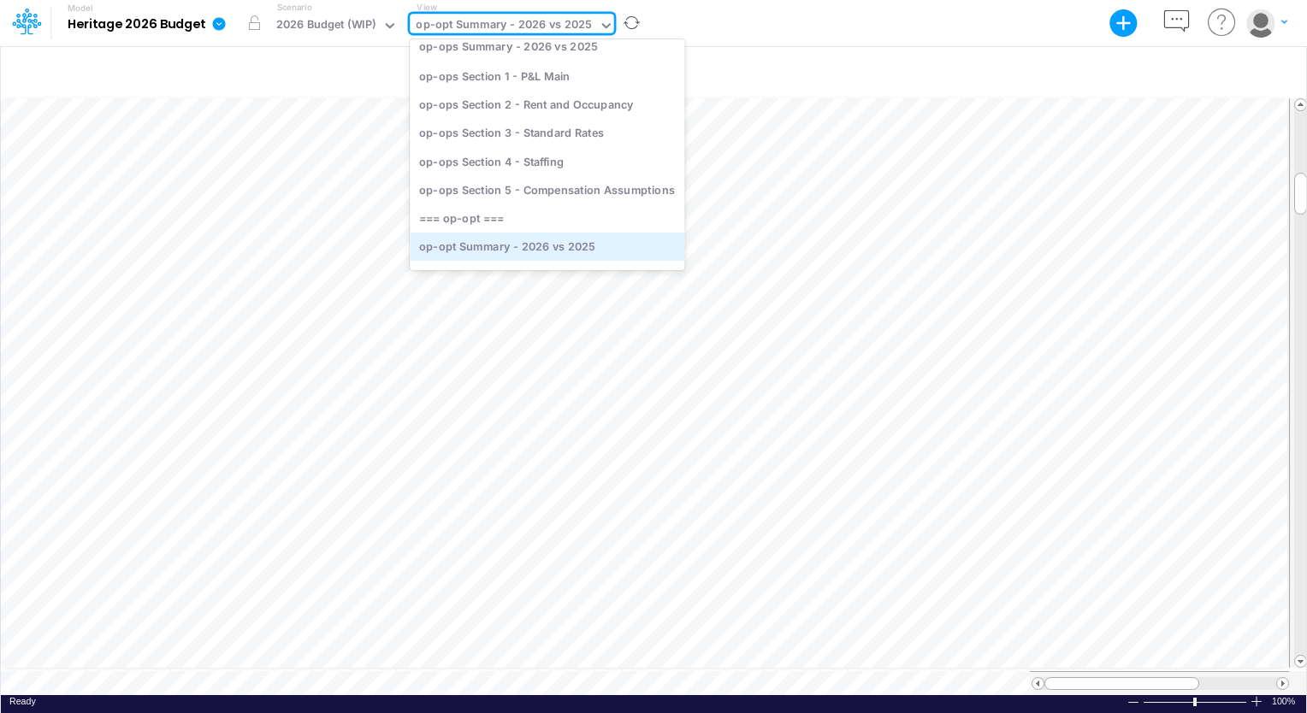
click at [513, 251] on div "op-opt Summary - 2026 vs 2025" at bounding box center [547, 247] width 275 height 28
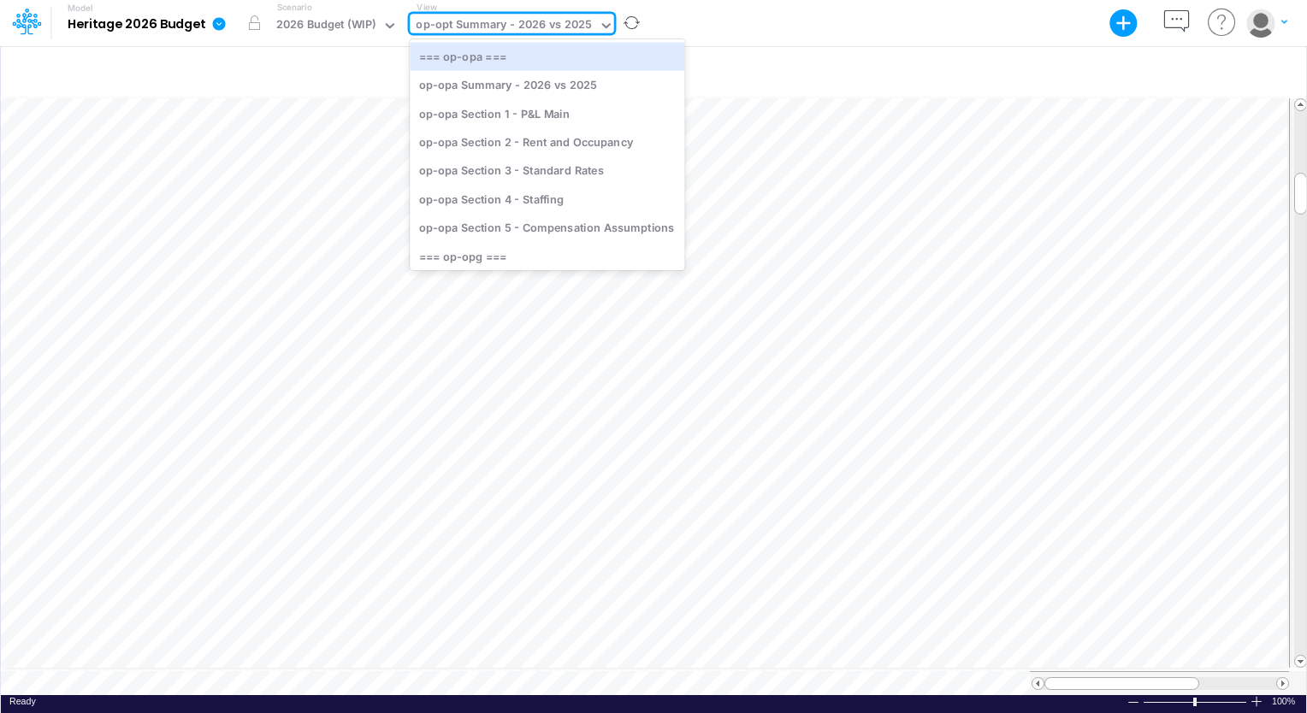
click at [597, 14] on div at bounding box center [603, 27] width 21 height 26
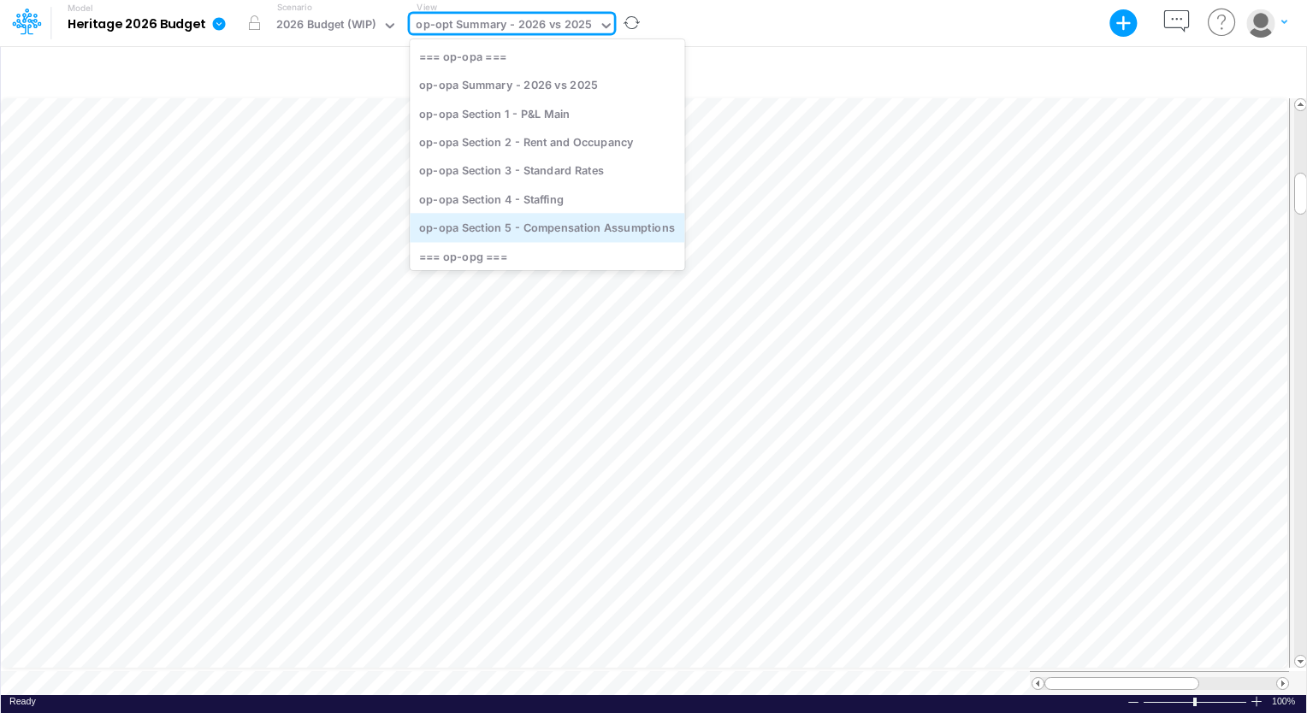
click at [600, 234] on div "op-opa Section 5 - Compensation Assumptions" at bounding box center [547, 228] width 275 height 28
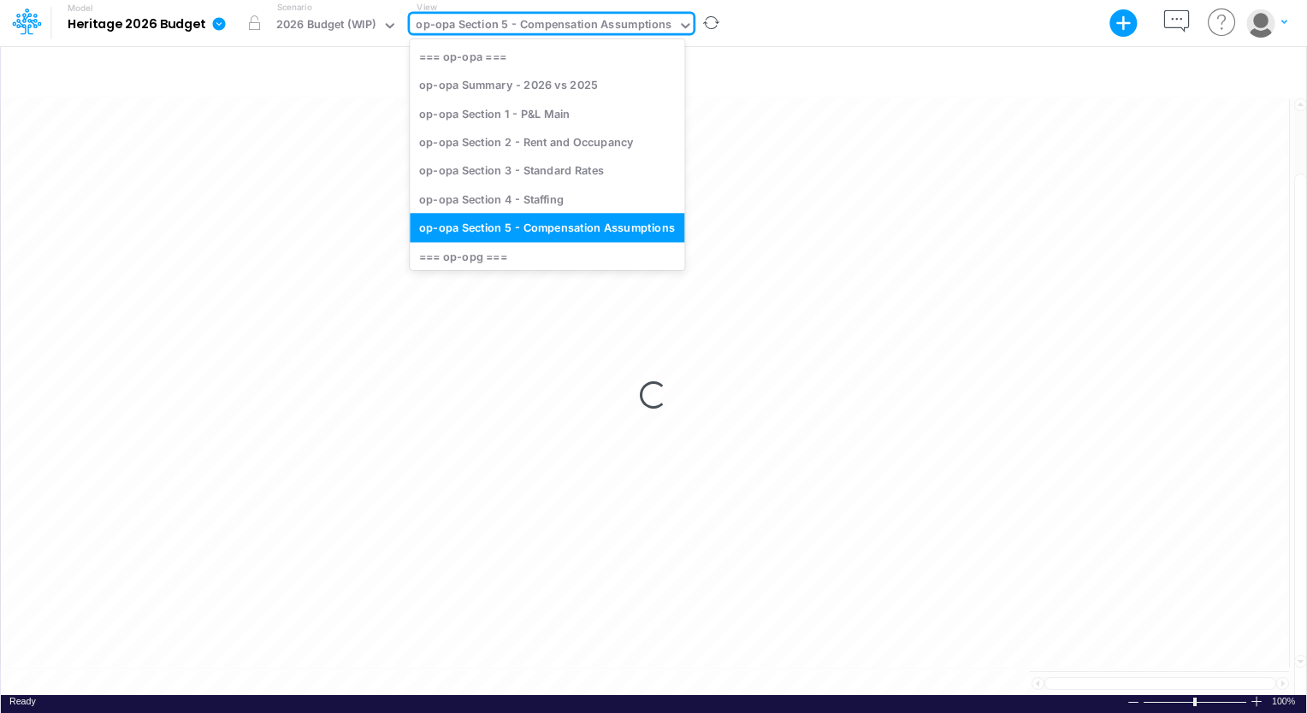
click at [613, 32] on div "op-opa Section 5 - Compensation Assumptions" at bounding box center [544, 26] width 256 height 20
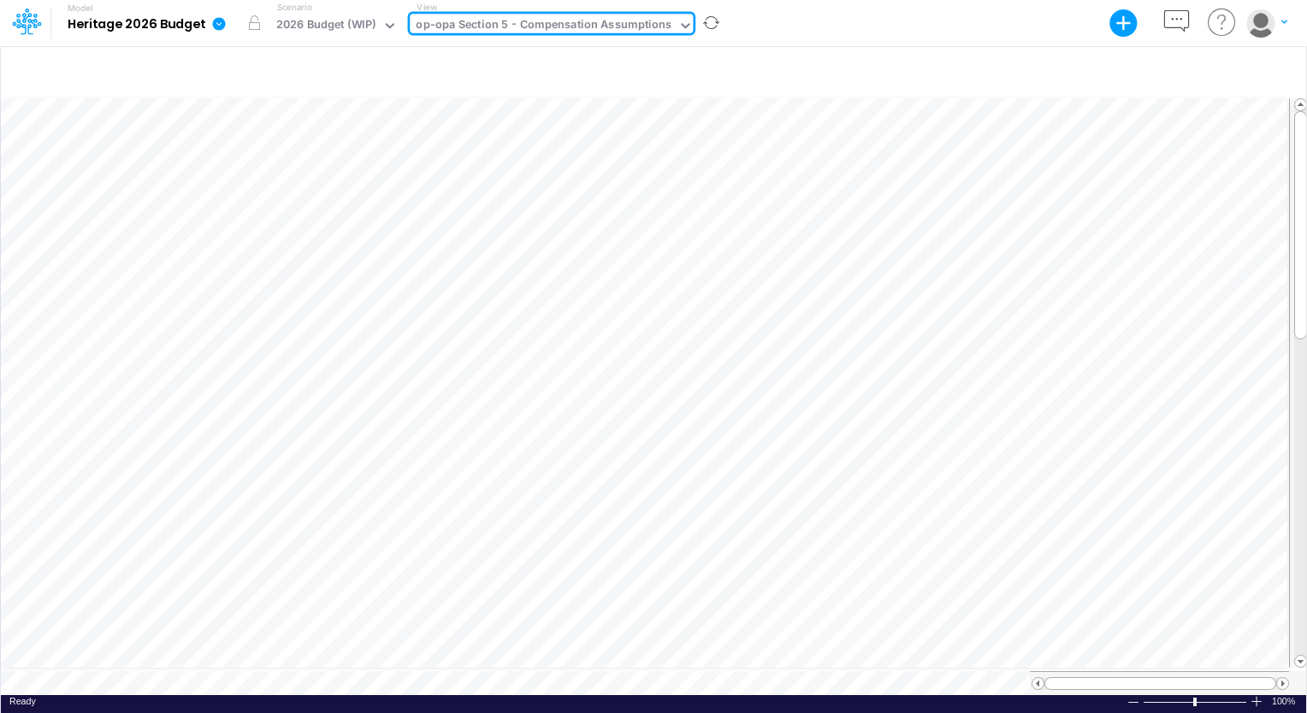
click at [682, 24] on icon at bounding box center [684, 25] width 15 height 15
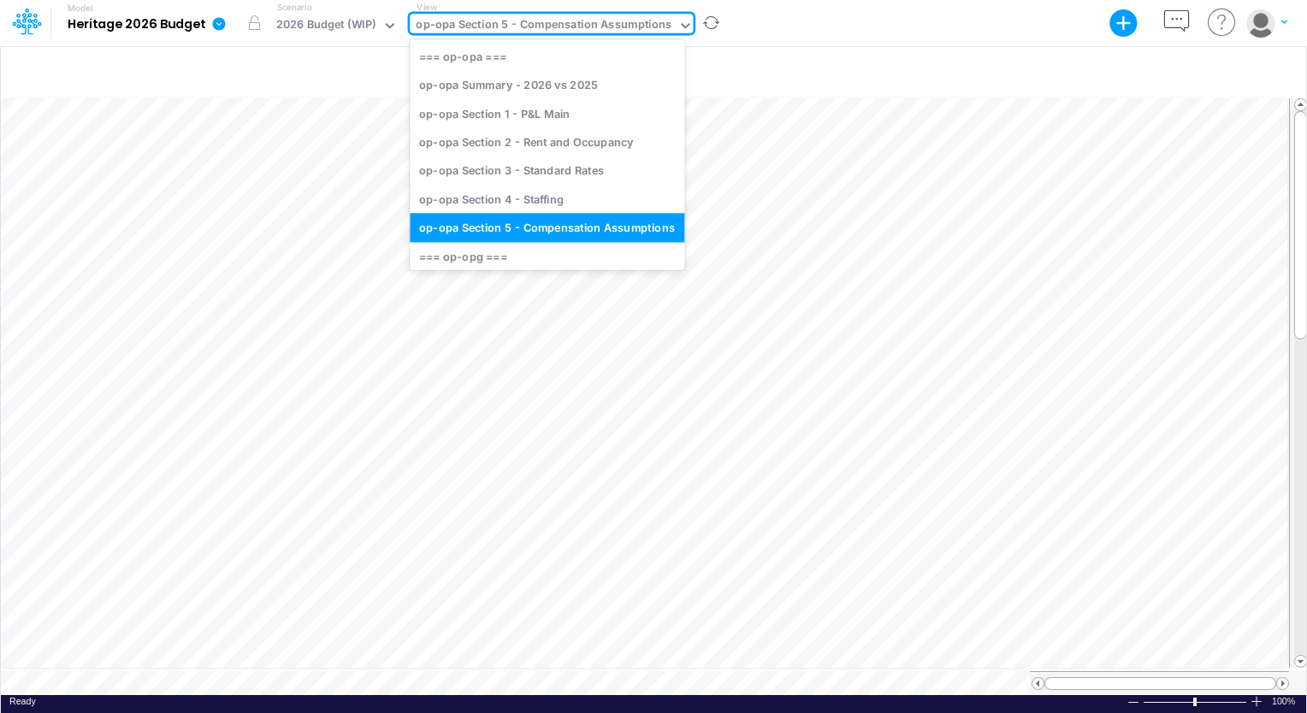
click at [682, 24] on icon at bounding box center [684, 25] width 15 height 15
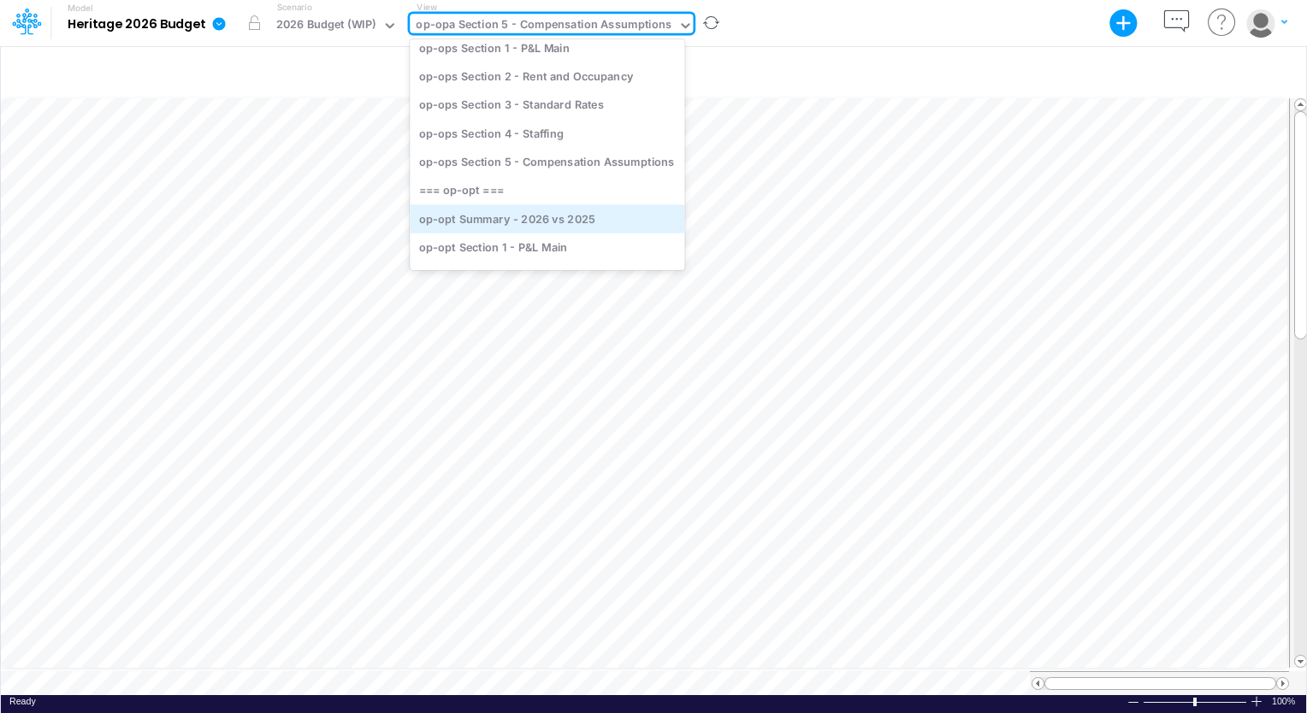
scroll to position [522, 0]
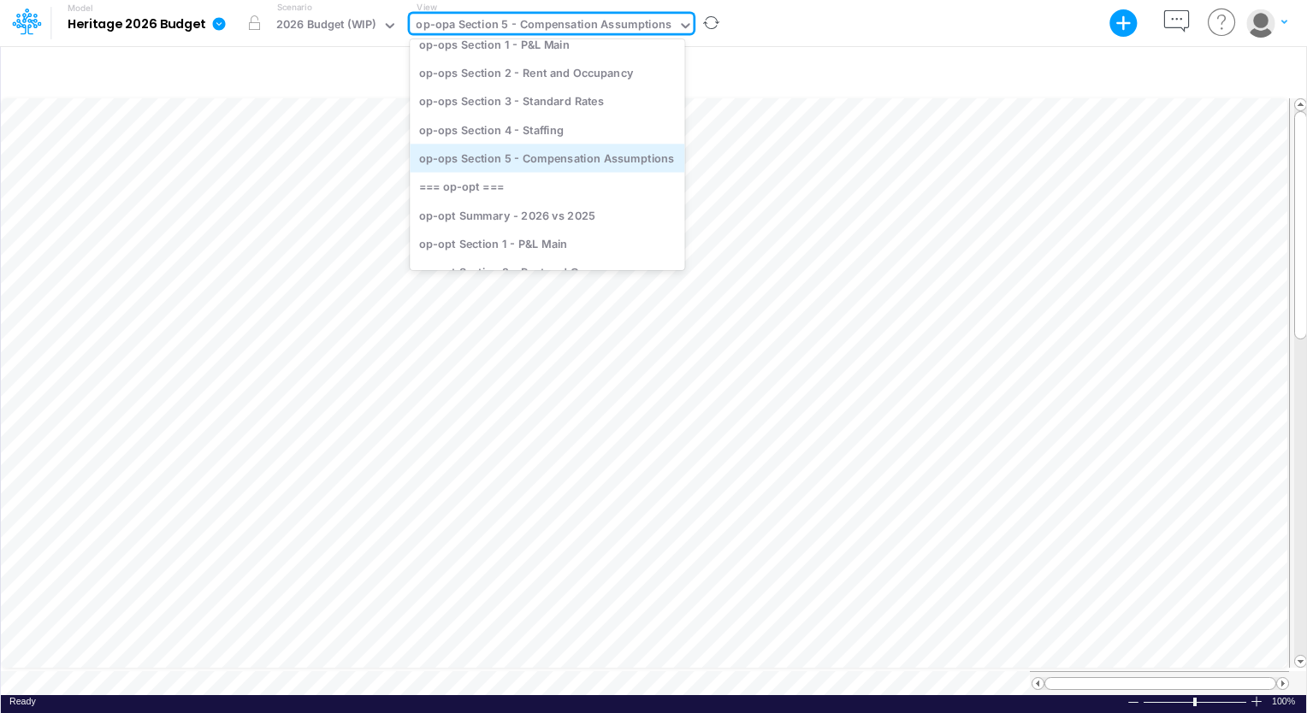
click at [607, 160] on div "op-ops Section 5 - Compensation Assumptions" at bounding box center [547, 158] width 275 height 28
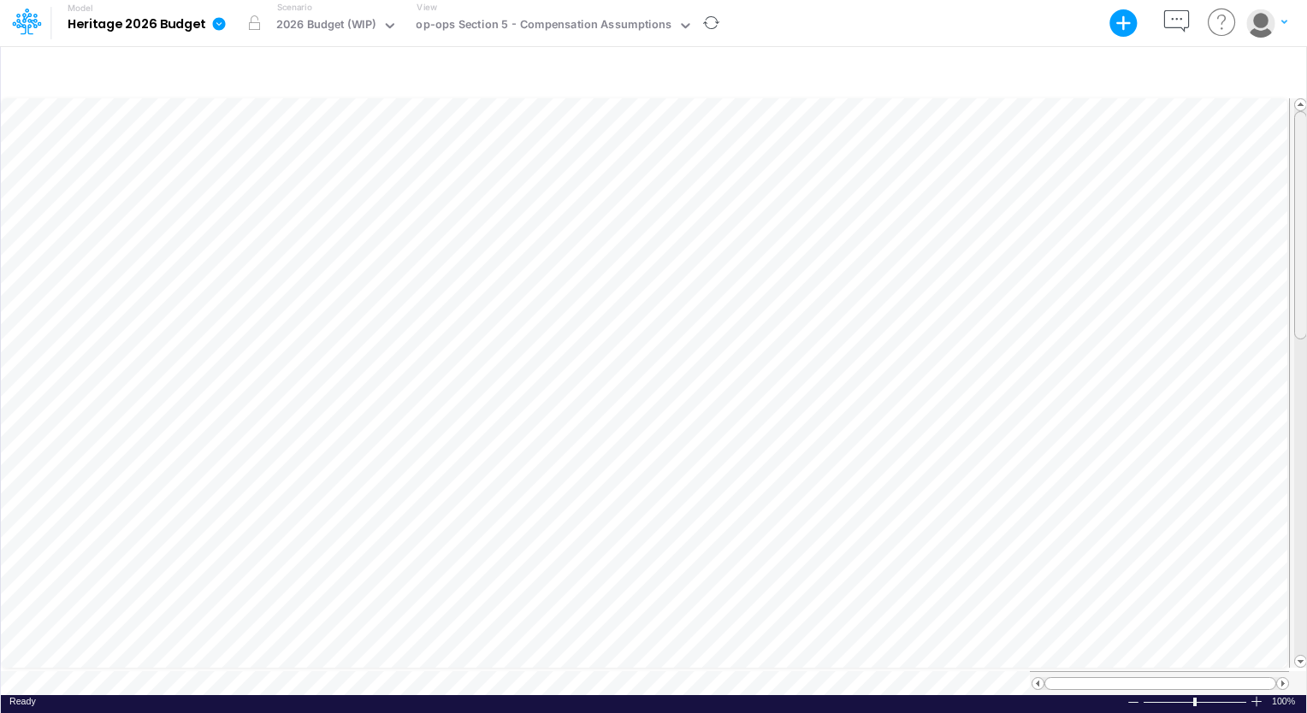
scroll to position [8, 0]
drag, startPoint x: 1301, startPoint y: 163, endPoint x: 1297, endPoint y: 346, distance: 182.2
click at [1297, 346] on div at bounding box center [1300, 407] width 13 height 228
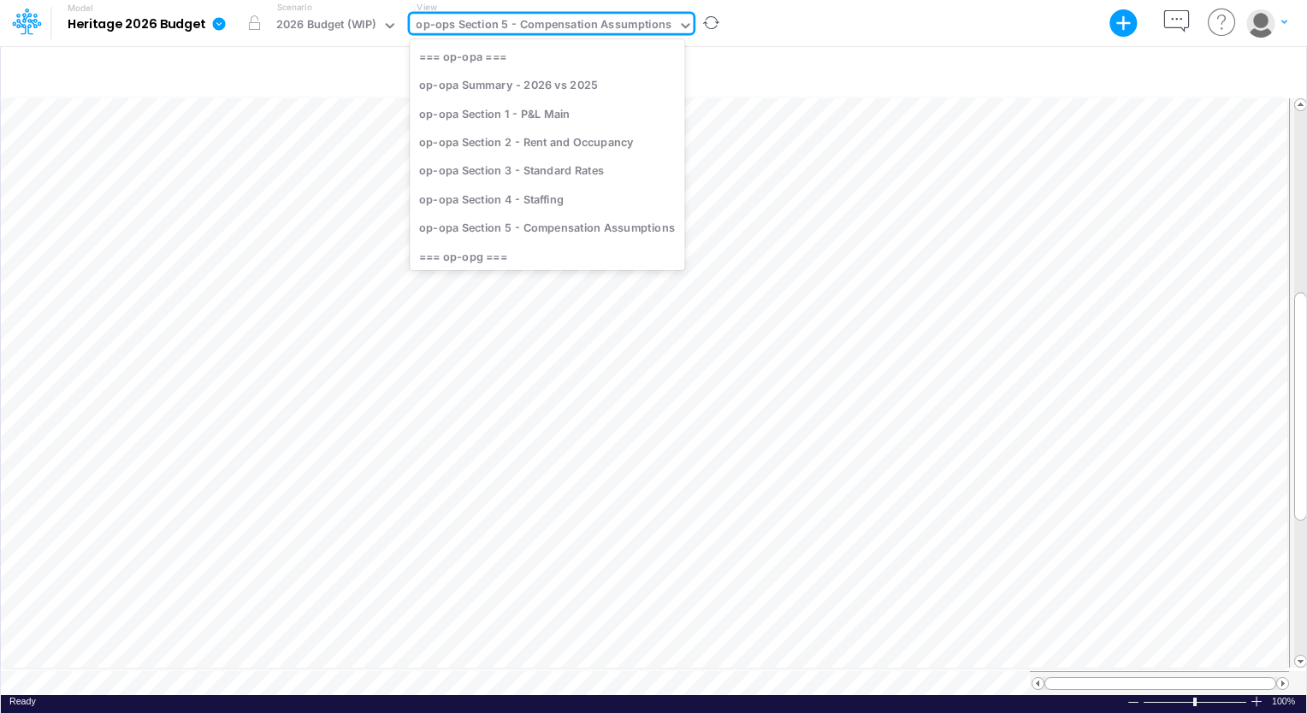
click at [561, 21] on div "op-ops Section 5 - Compensation Assumptions" at bounding box center [544, 26] width 256 height 20
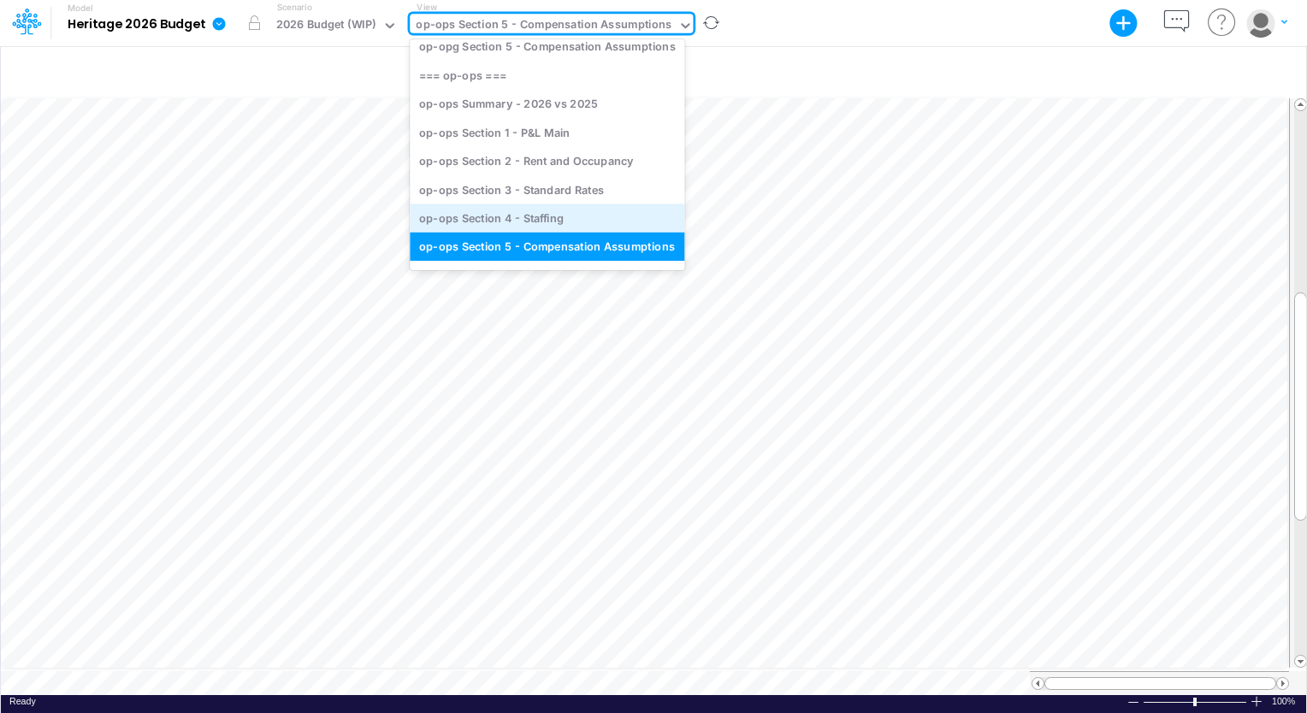
click at [556, 219] on div "op-ops Section 4 - Staffing" at bounding box center [547, 218] width 275 height 28
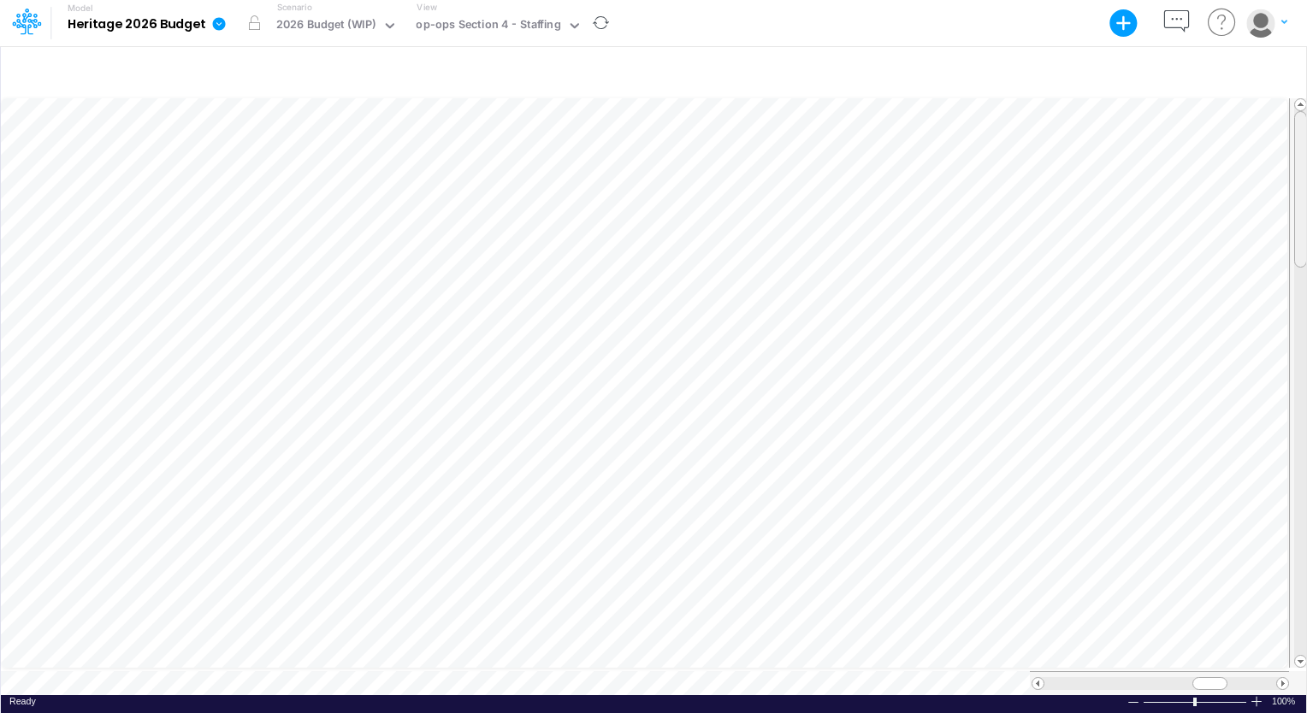
scroll to position [8, 0]
click at [1273, 382] on tr at bounding box center [654, 384] width 1307 height 576
click at [1167, 188] on tr at bounding box center [654, 384] width 1307 height 576
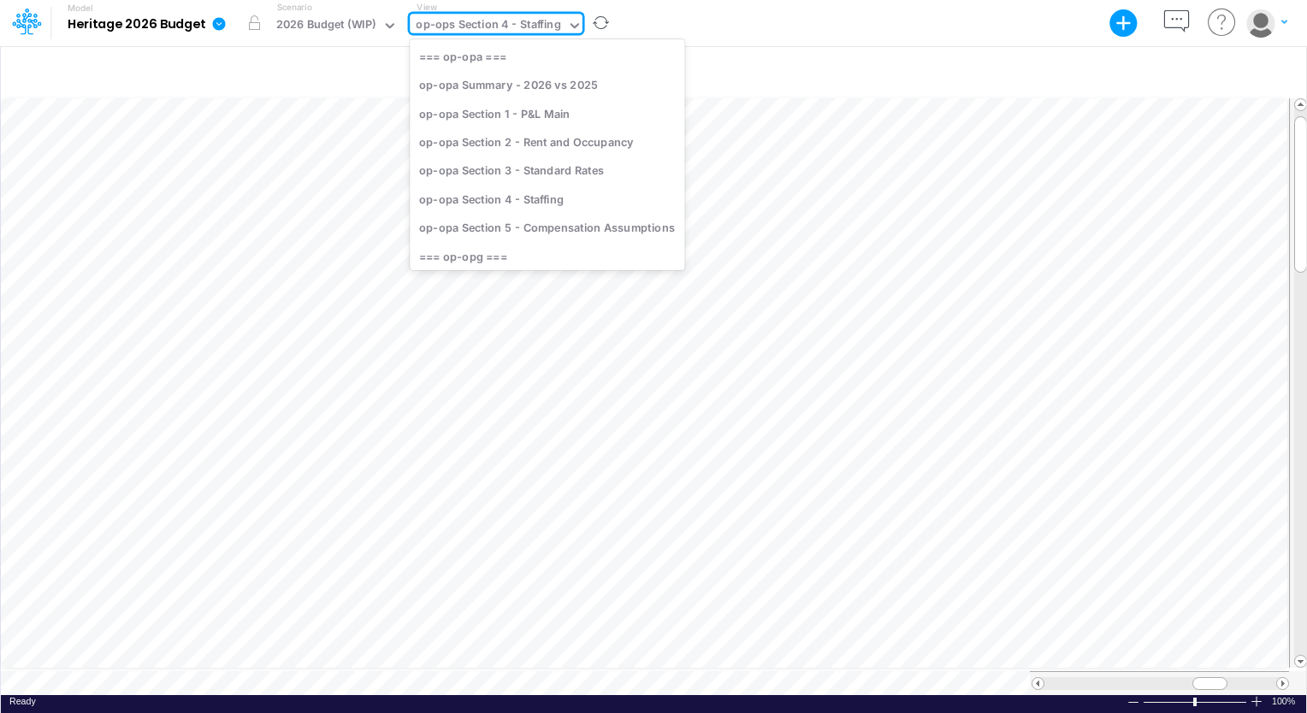
click at [551, 29] on div "op-ops Section 4 - Staffing" at bounding box center [488, 26] width 145 height 20
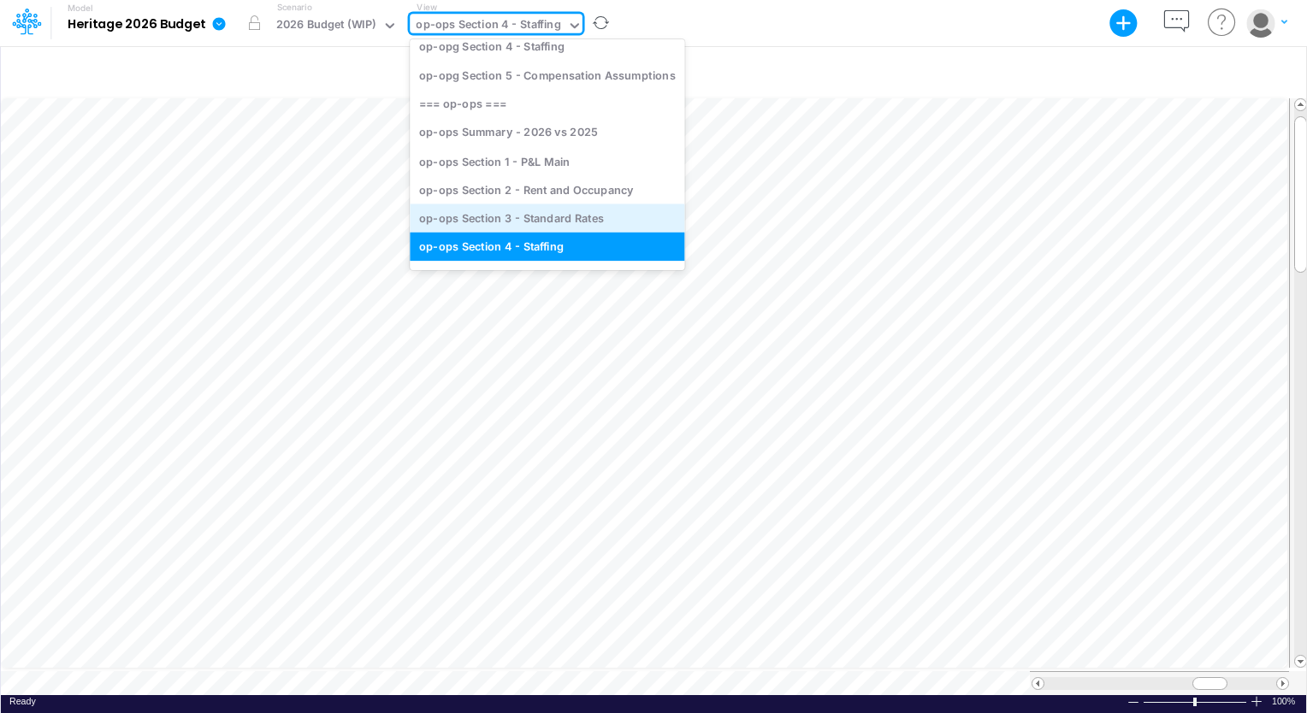
click at [566, 215] on div "op-ops Section 3 - Standard Rates" at bounding box center [547, 218] width 275 height 28
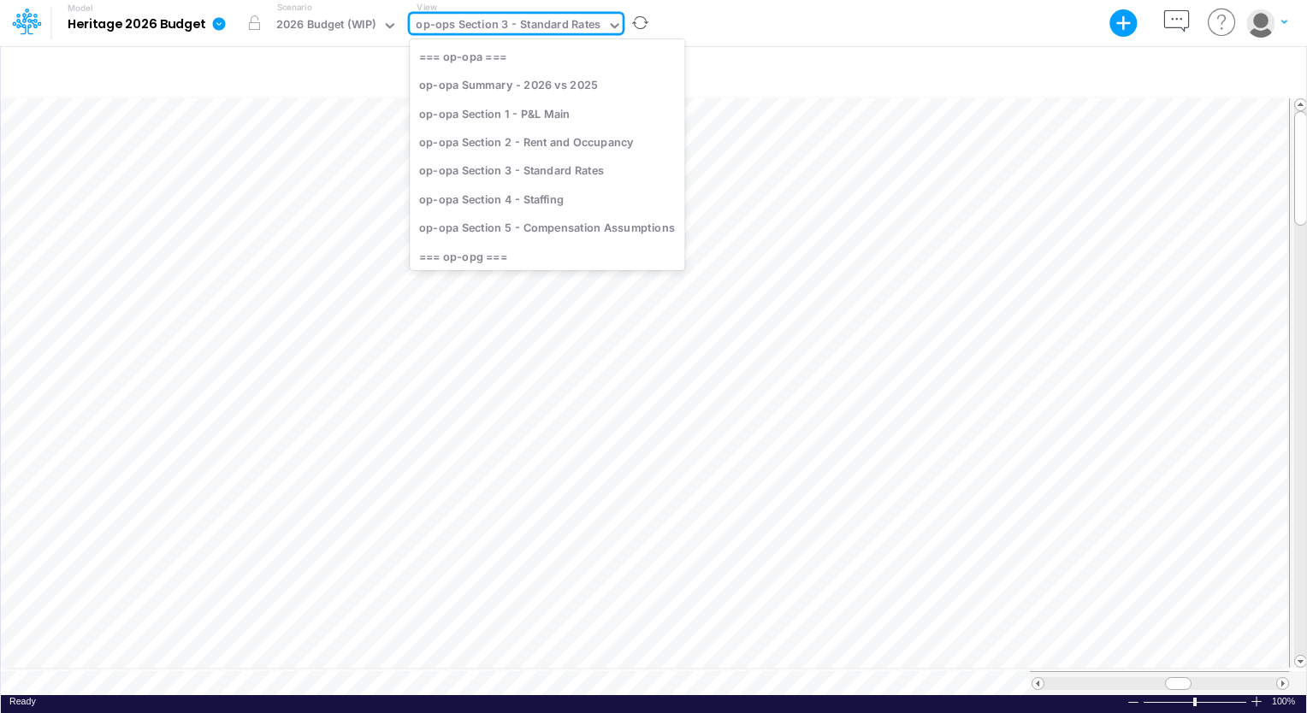
scroll to position [360, 0]
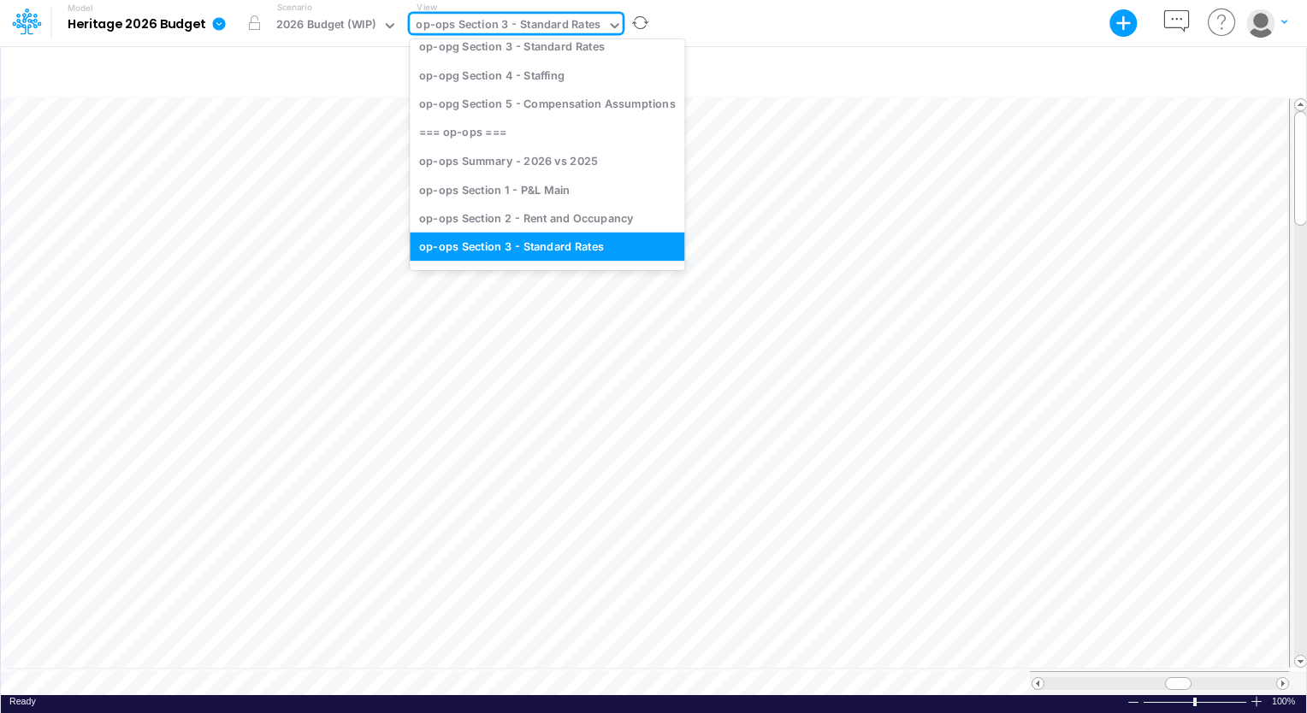
click at [523, 32] on div "op-ops Section 3 - Standard Rates" at bounding box center [508, 26] width 185 height 20
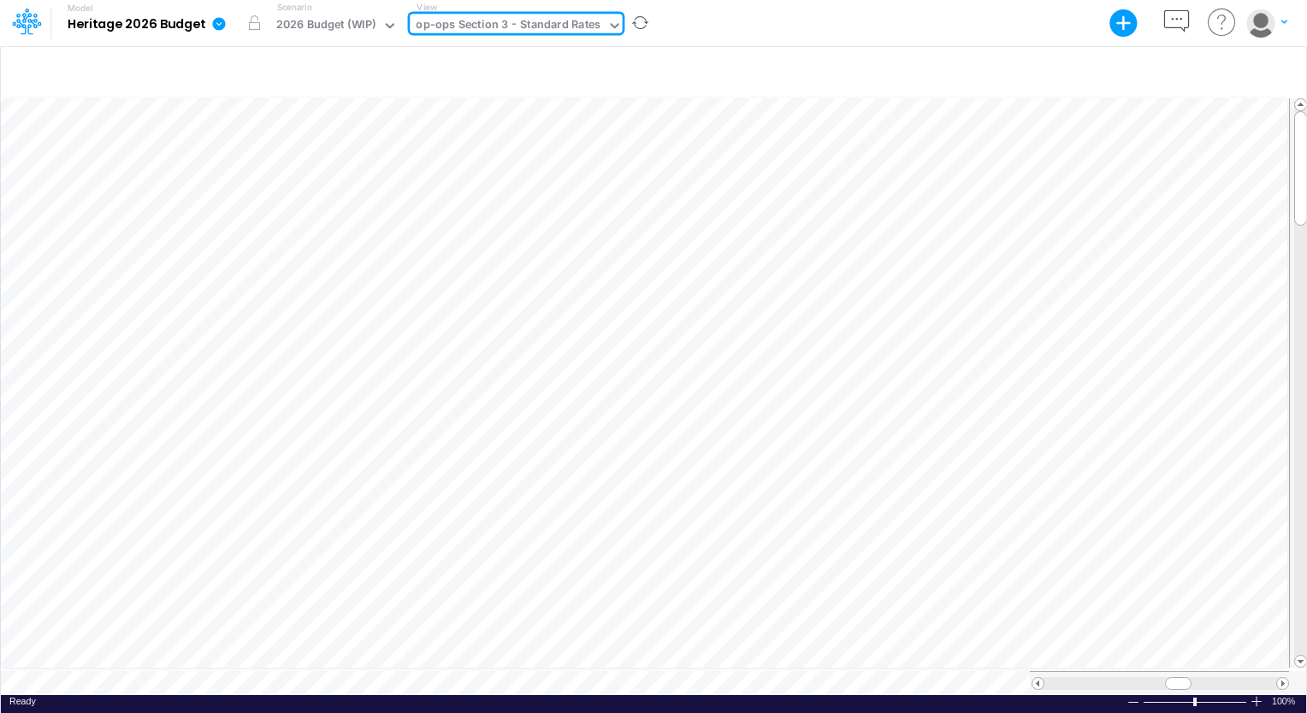
click at [607, 29] on icon at bounding box center [614, 25] width 15 height 15
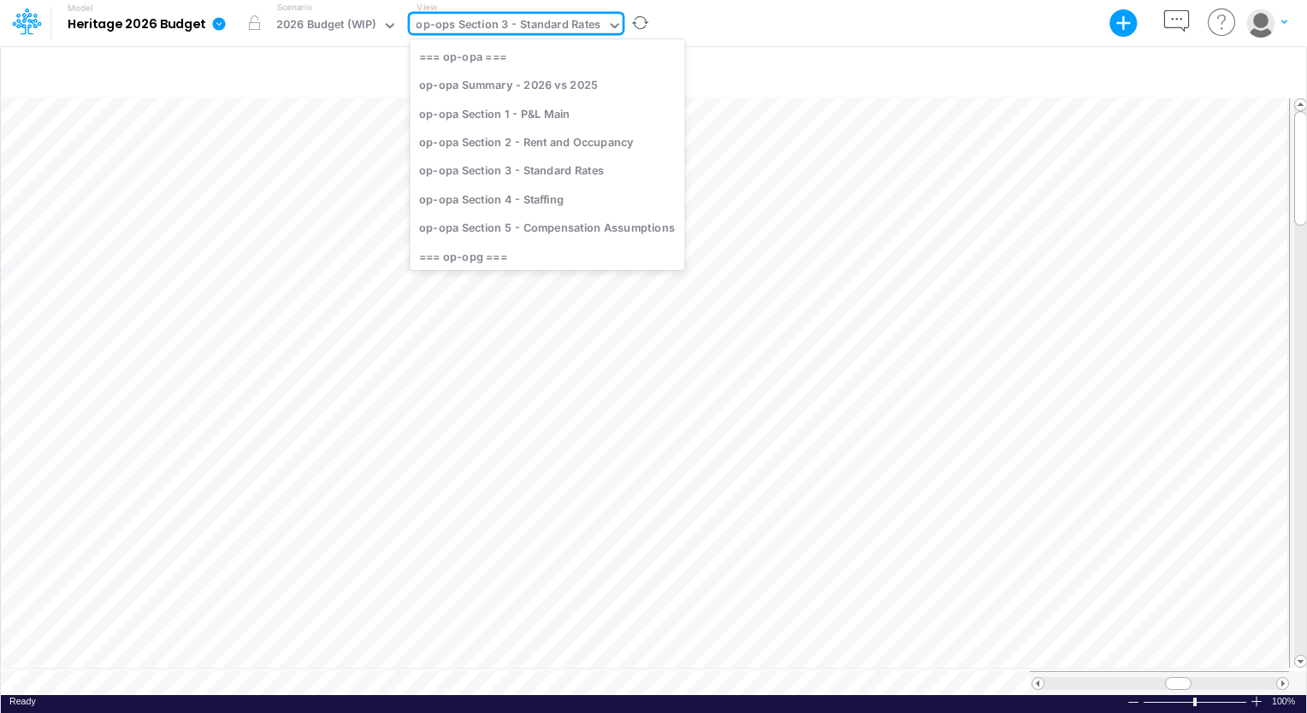
click at [610, 26] on icon at bounding box center [614, 25] width 9 height 5
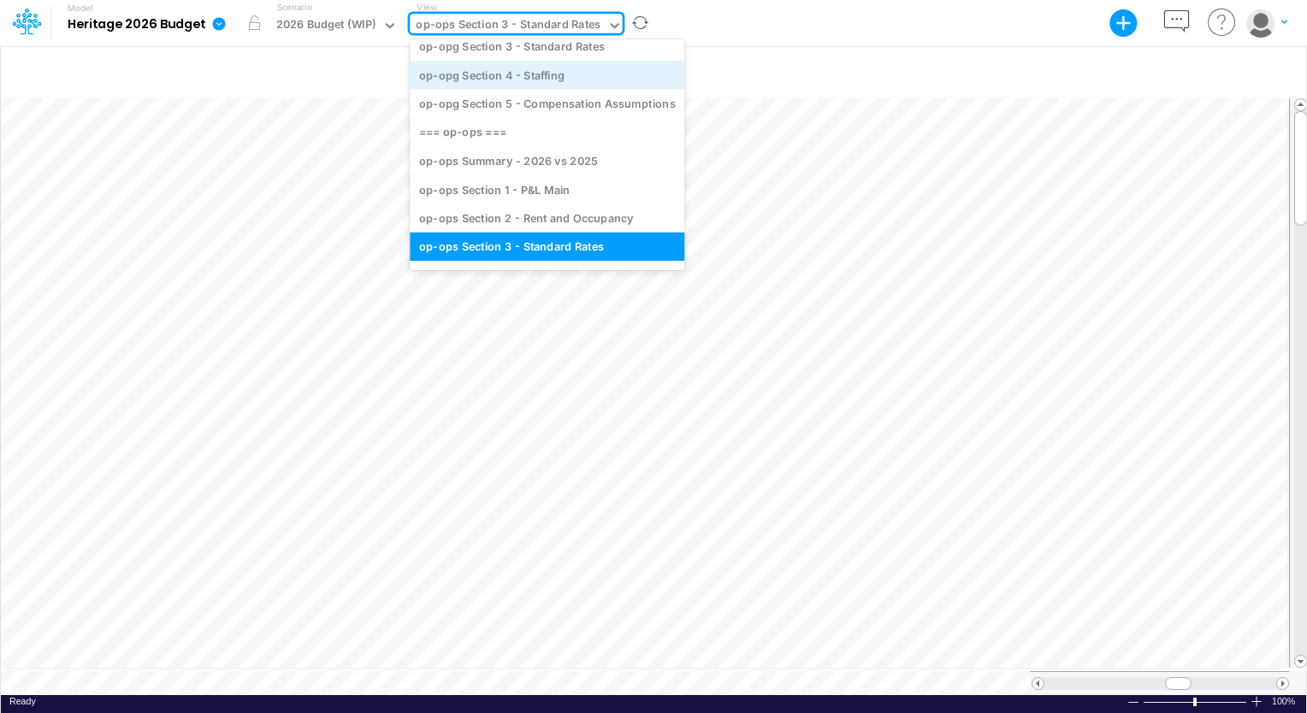
click at [525, 84] on div "op-opg Section 4 - Staffing" at bounding box center [547, 75] width 275 height 28
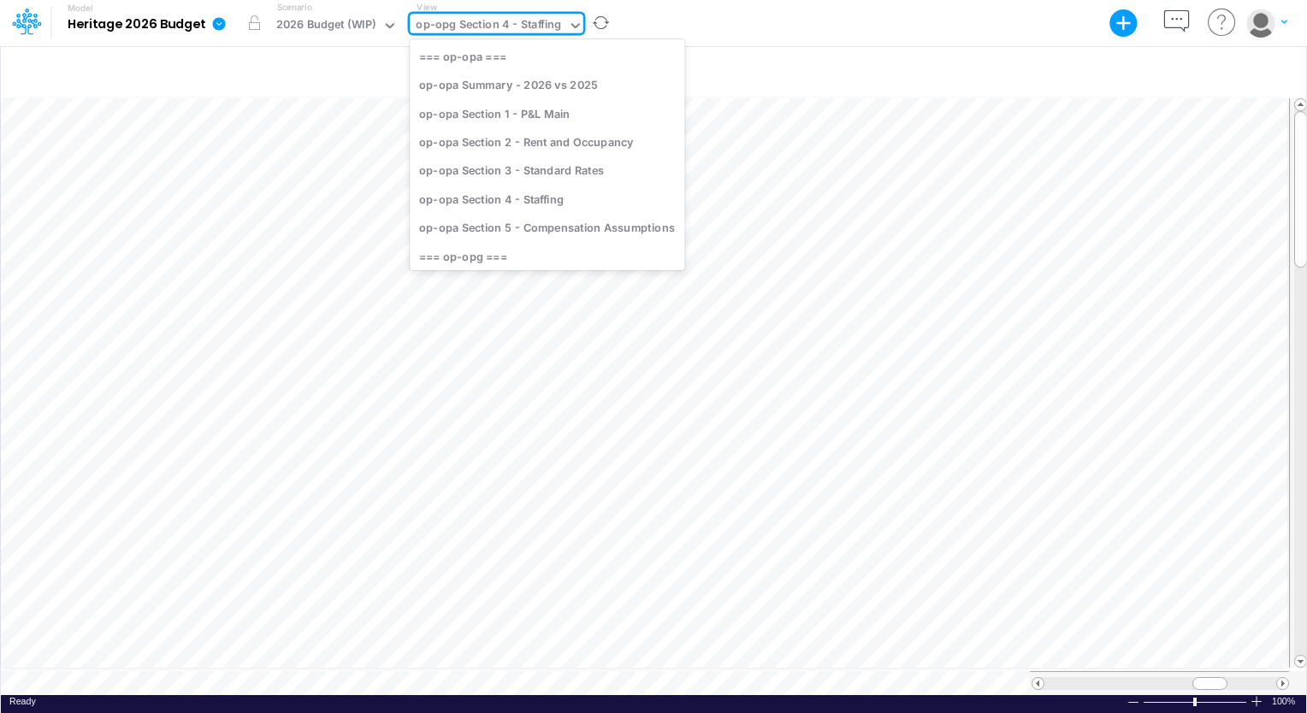
scroll to position [169, 0]
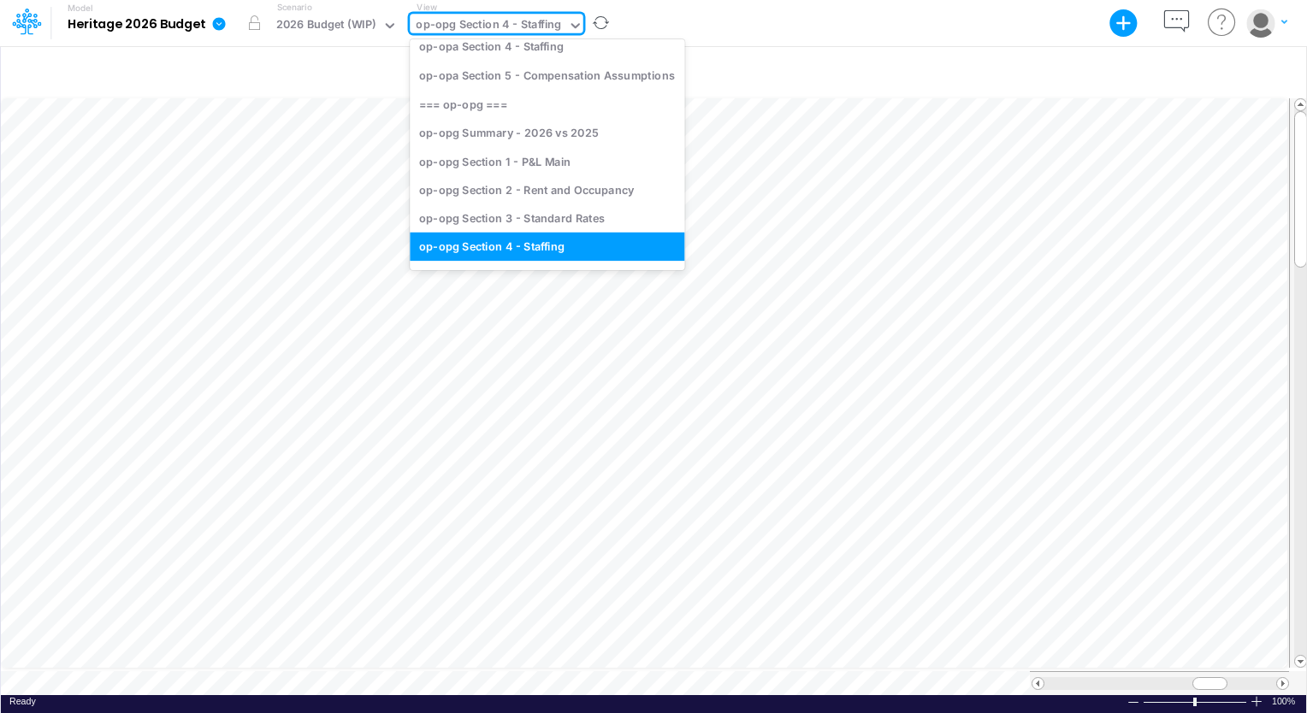
click at [575, 20] on icon at bounding box center [575, 25] width 15 height 15
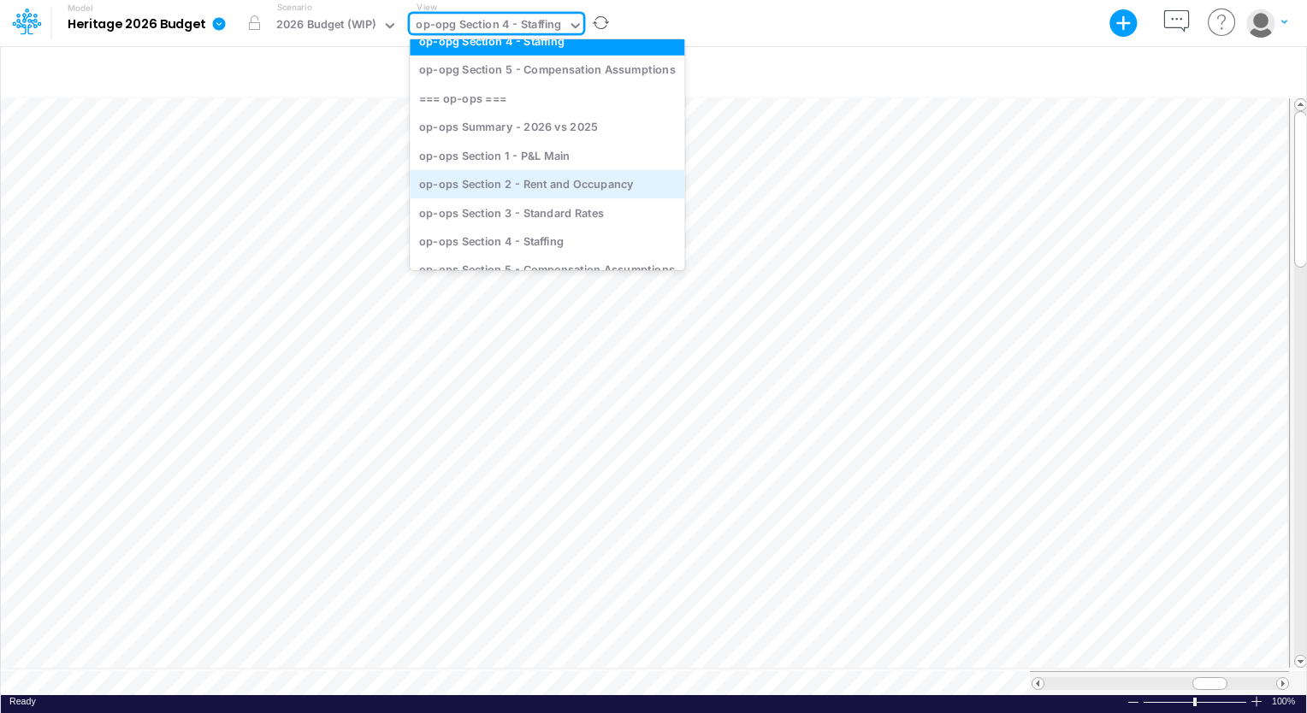
scroll to position [405, 0]
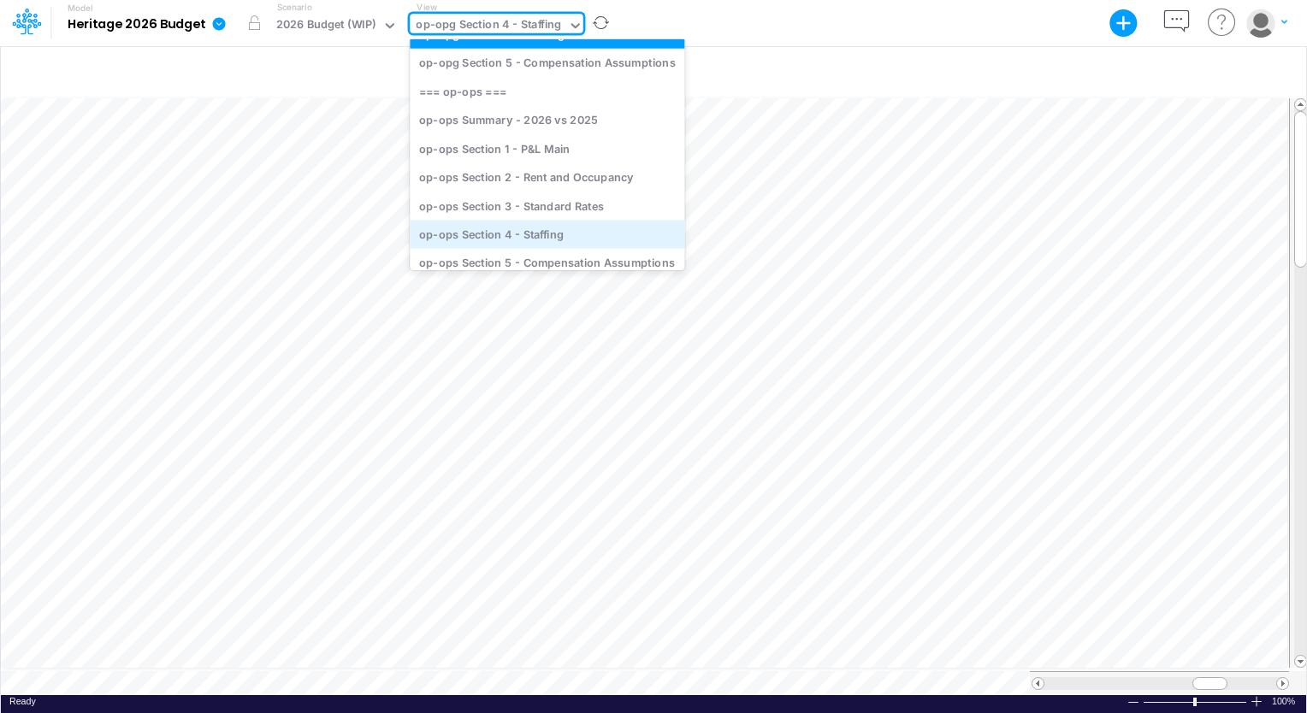
click at [523, 231] on div "op-ops Section 4 - Staffing" at bounding box center [547, 234] width 275 height 28
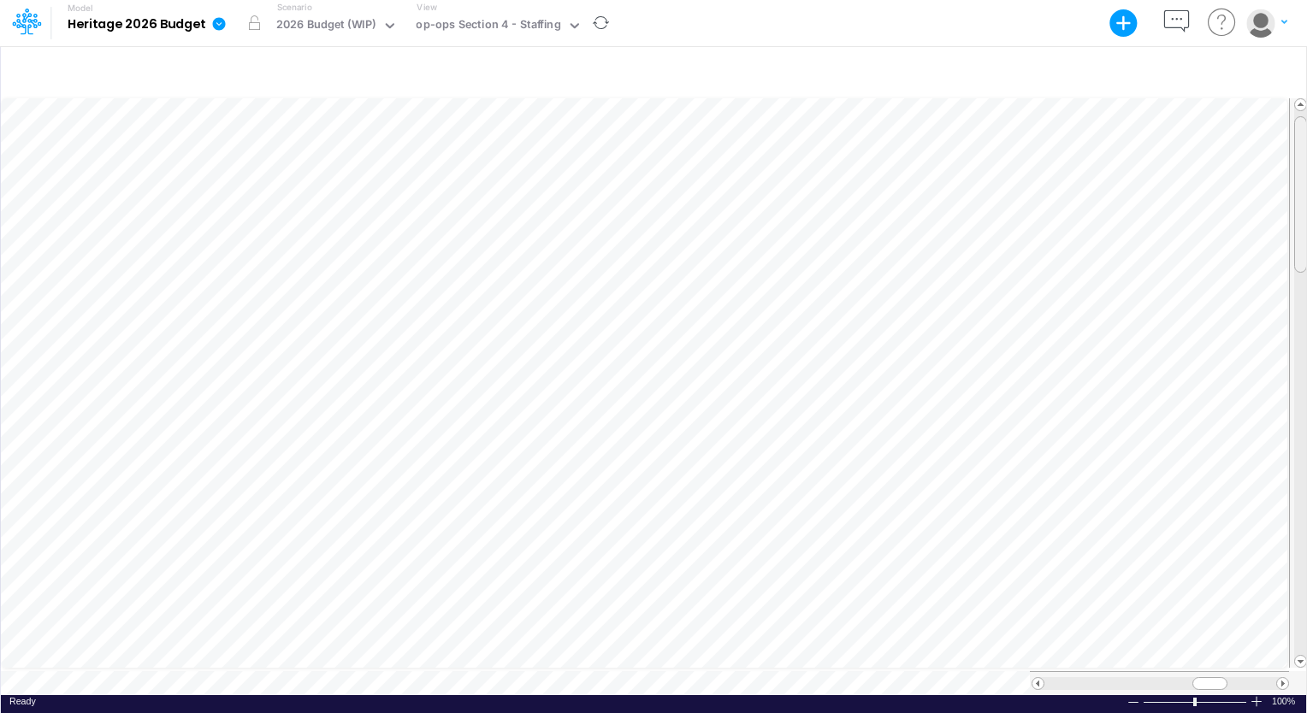
scroll to position [8, 0]
drag, startPoint x: 1300, startPoint y: 227, endPoint x: 1309, endPoint y: 457, distance: 229.4
click at [1306, 457] on html "Model Heritage 2026 Budget Export Excel Scenario 2026 Budget (WIP) View op-ops …" at bounding box center [653, 356] width 1307 height 713
drag, startPoint x: 1302, startPoint y: 372, endPoint x: 1289, endPoint y: 312, distance: 61.2
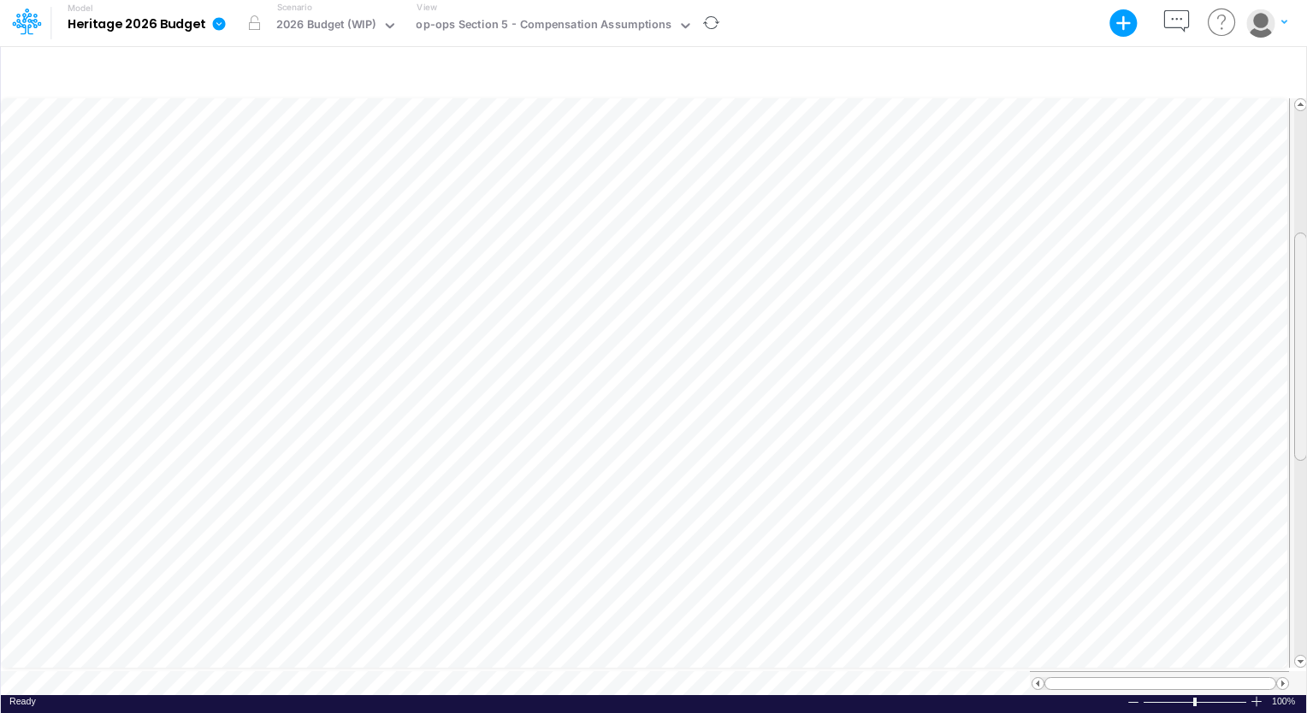
click at [1289, 312] on div at bounding box center [1298, 383] width 19 height 570
click at [753, 68] on div at bounding box center [653, 72] width 1305 height 48
